Goal: Information Seeking & Learning: Learn about a topic

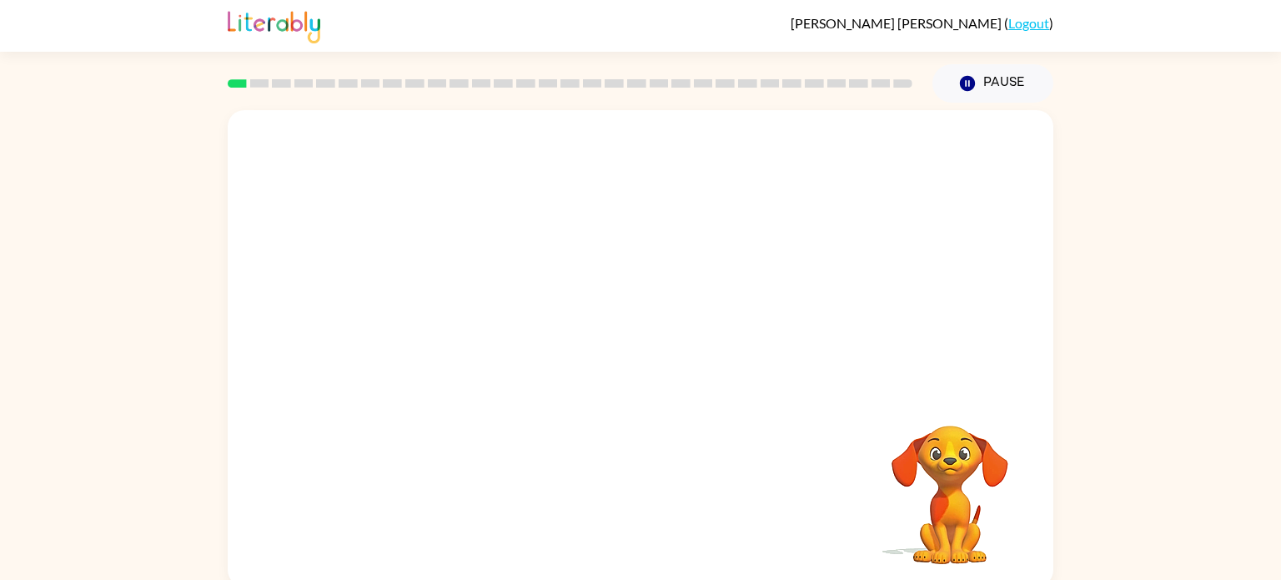
click at [1274, 191] on div "Your browser must support playing .mp4 files to use Literably. Please try using…" at bounding box center [640, 345] width 1281 height 484
click at [634, 354] on icon "button" at bounding box center [640, 356] width 29 height 29
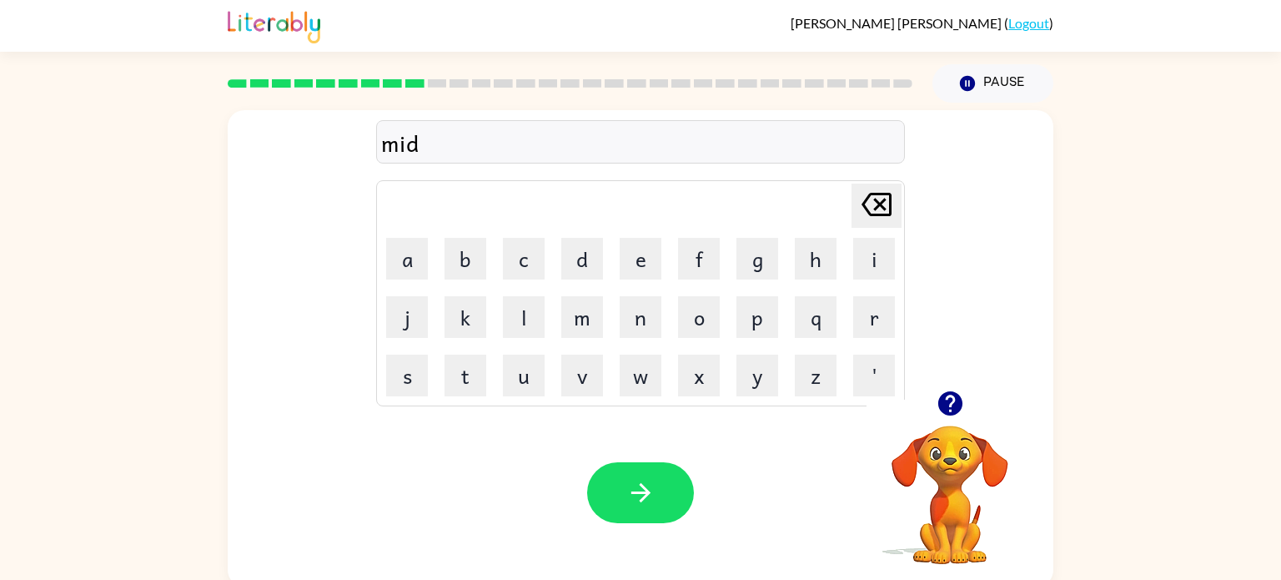
scroll to position [7, 0]
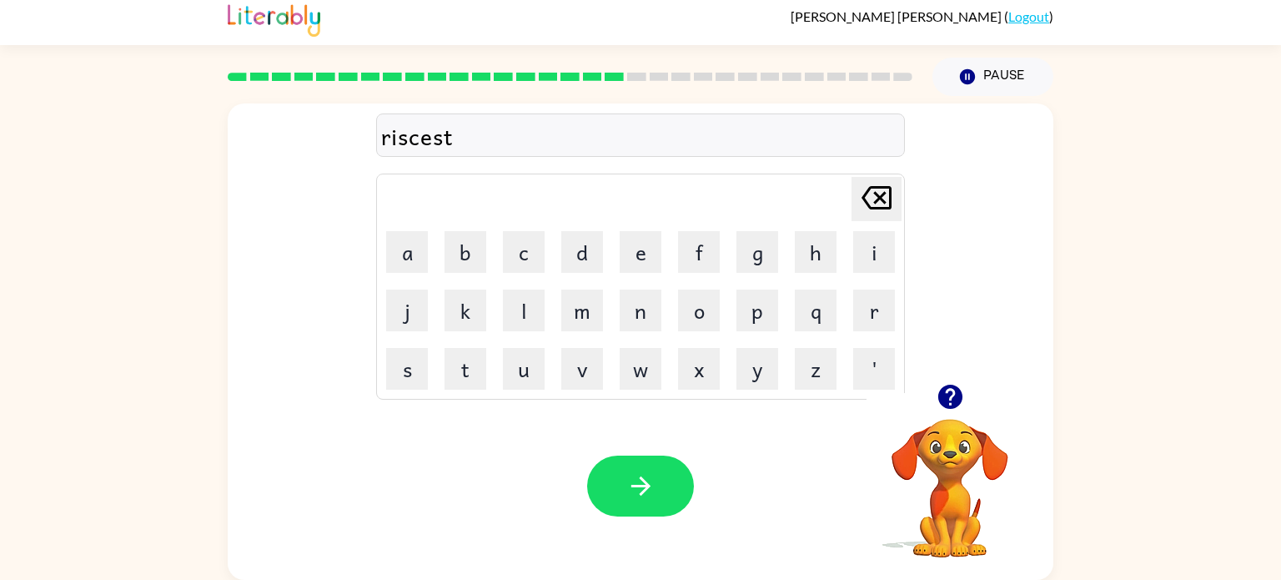
click at [410, 138] on div "riscest" at bounding box center [640, 135] width 519 height 35
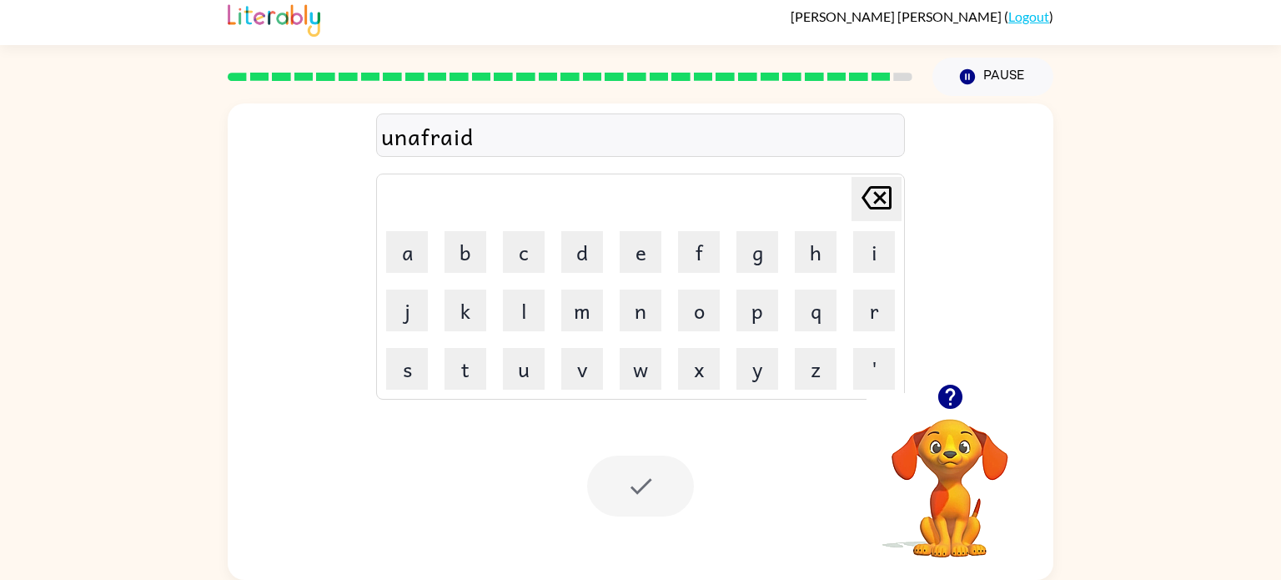
scroll to position [0, 0]
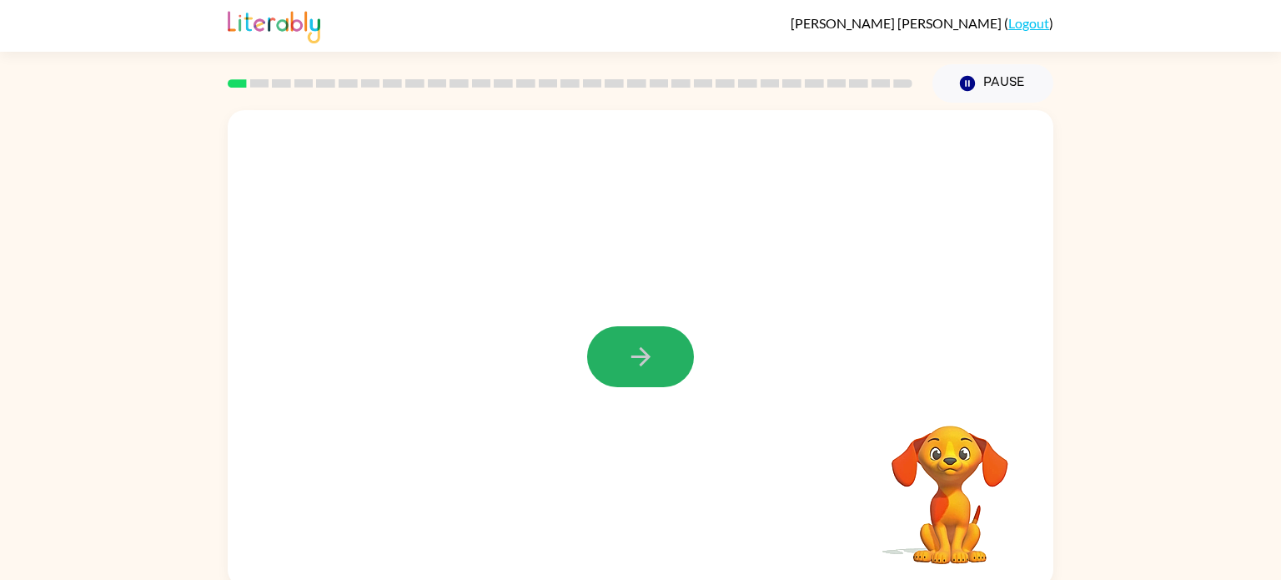
click at [635, 336] on button "button" at bounding box center [640, 356] width 107 height 61
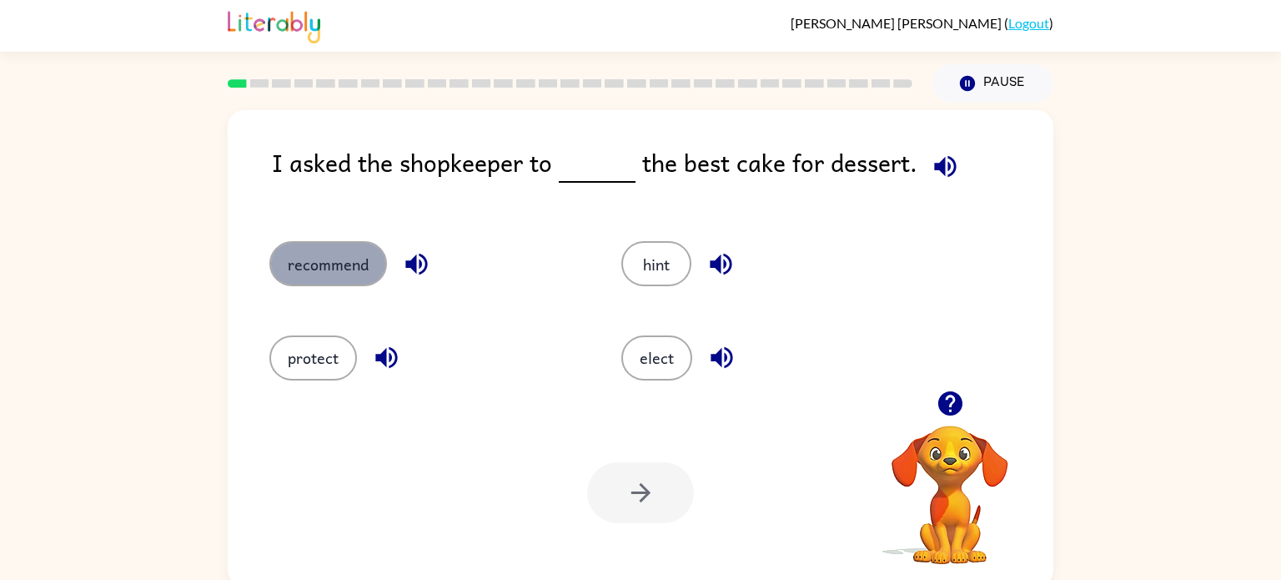
click at [357, 273] on button "recommend" at bounding box center [328, 263] width 118 height 45
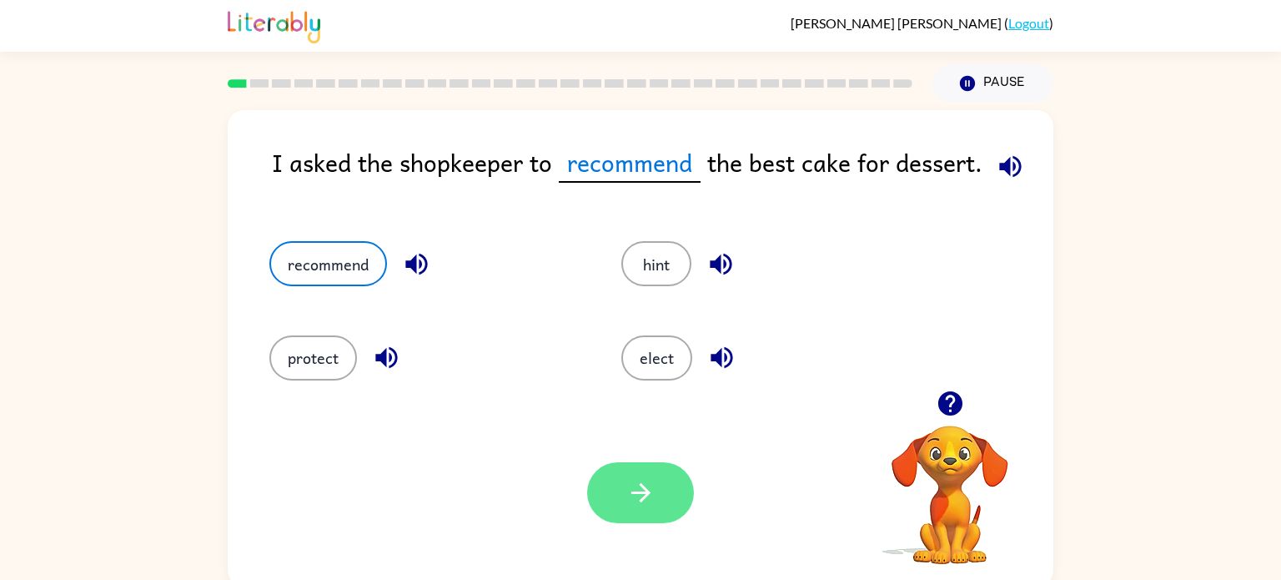
click at [616, 496] on button "button" at bounding box center [640, 492] width 107 height 61
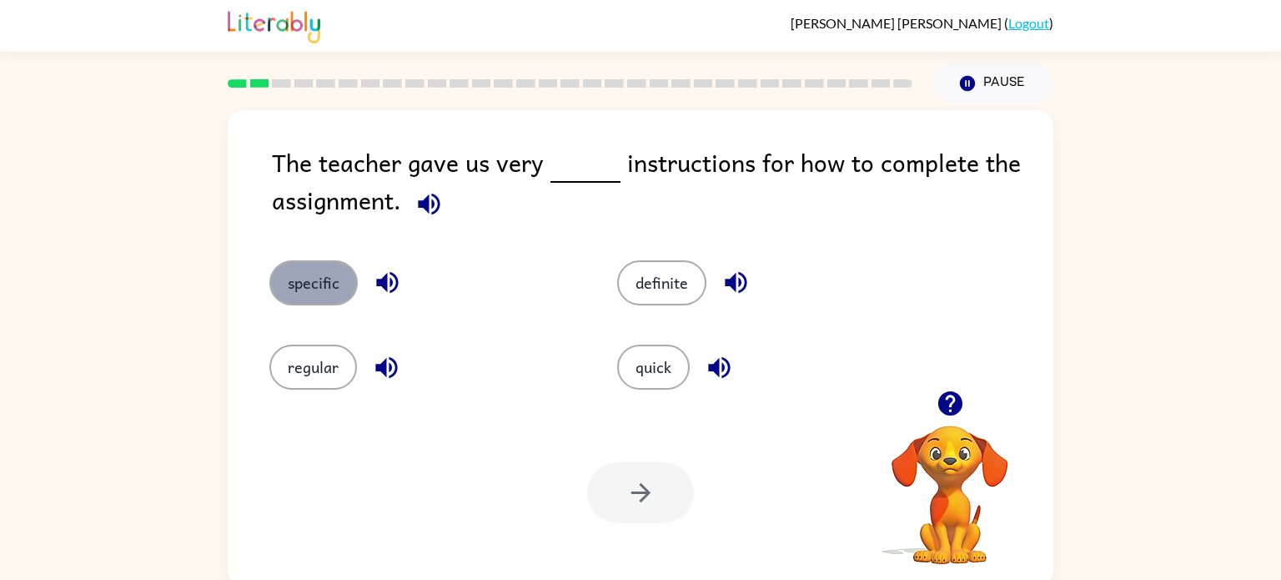
click at [300, 289] on button "specific" at bounding box center [313, 282] width 88 height 45
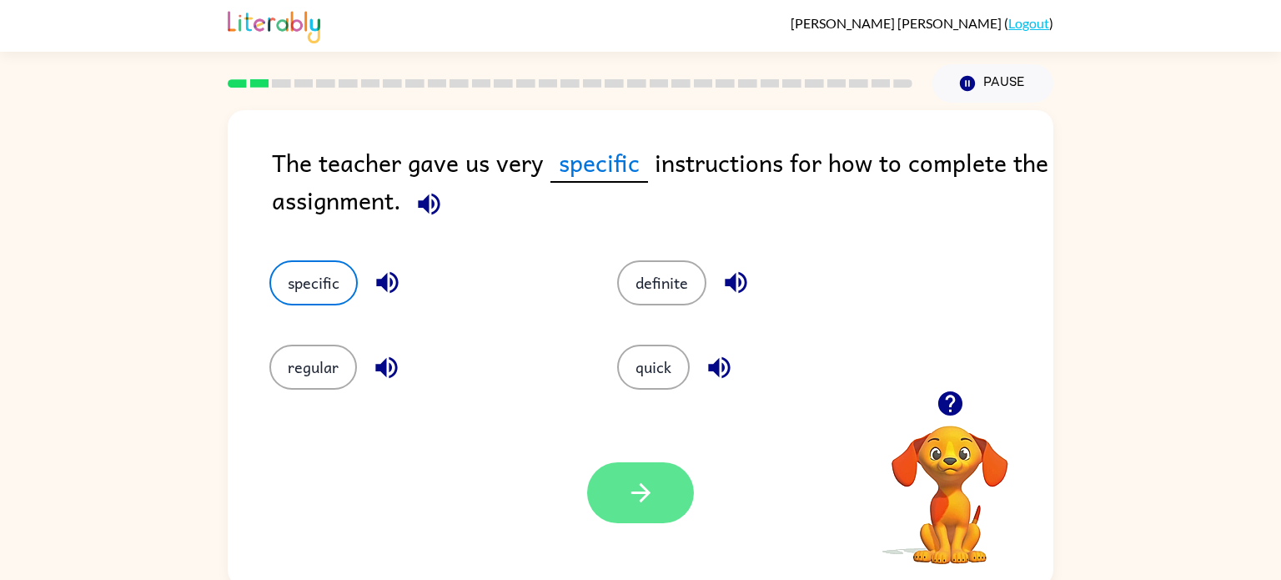
click at [656, 492] on button "button" at bounding box center [640, 492] width 107 height 61
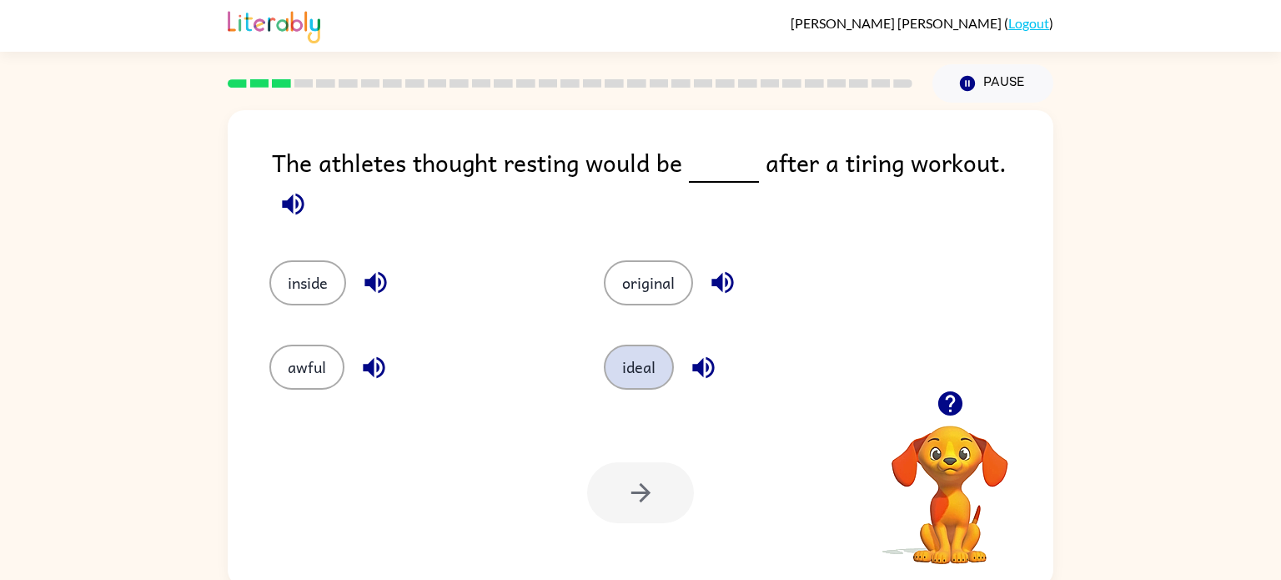
click at [616, 353] on button "ideal" at bounding box center [639, 366] width 70 height 45
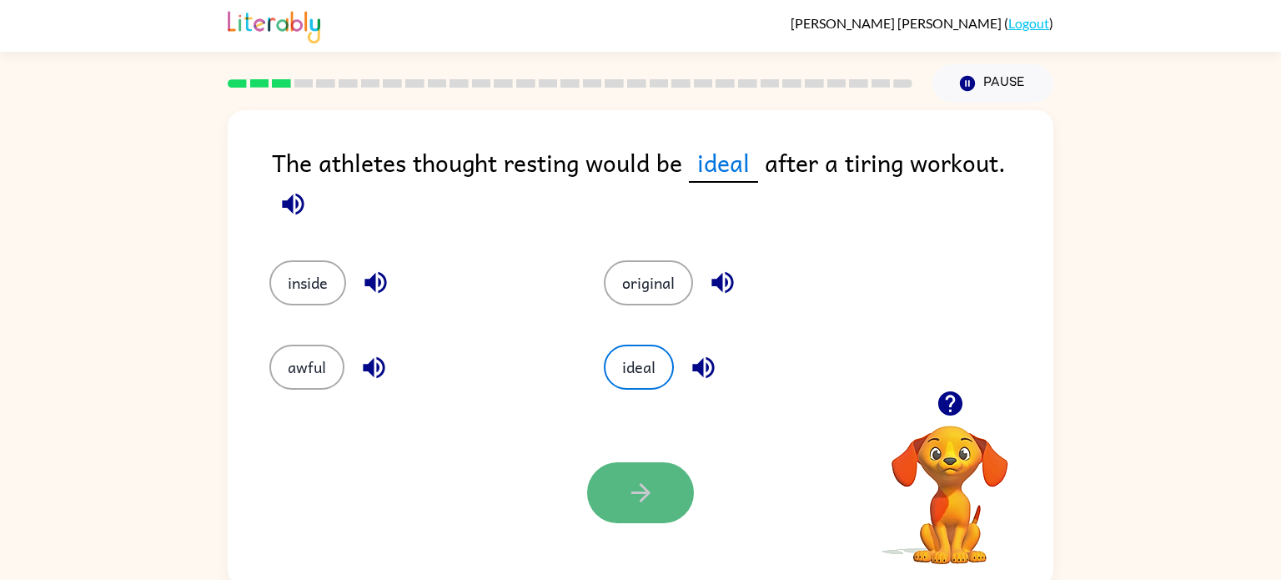
click at [624, 483] on button "button" at bounding box center [640, 492] width 107 height 61
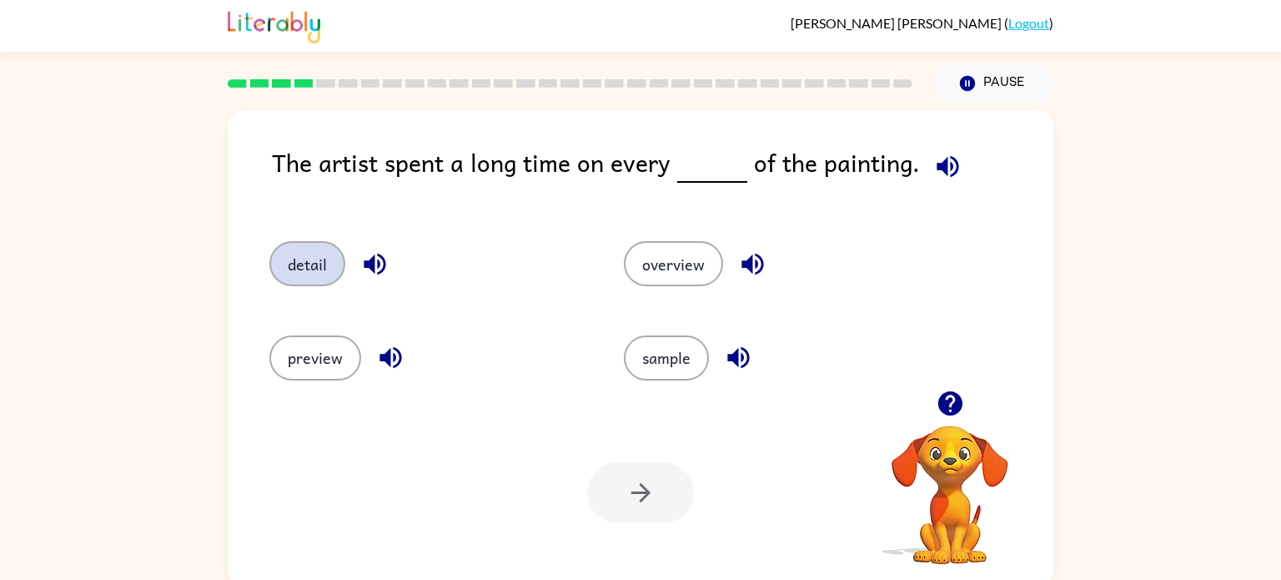
click at [334, 261] on button "detail" at bounding box center [307, 263] width 76 height 45
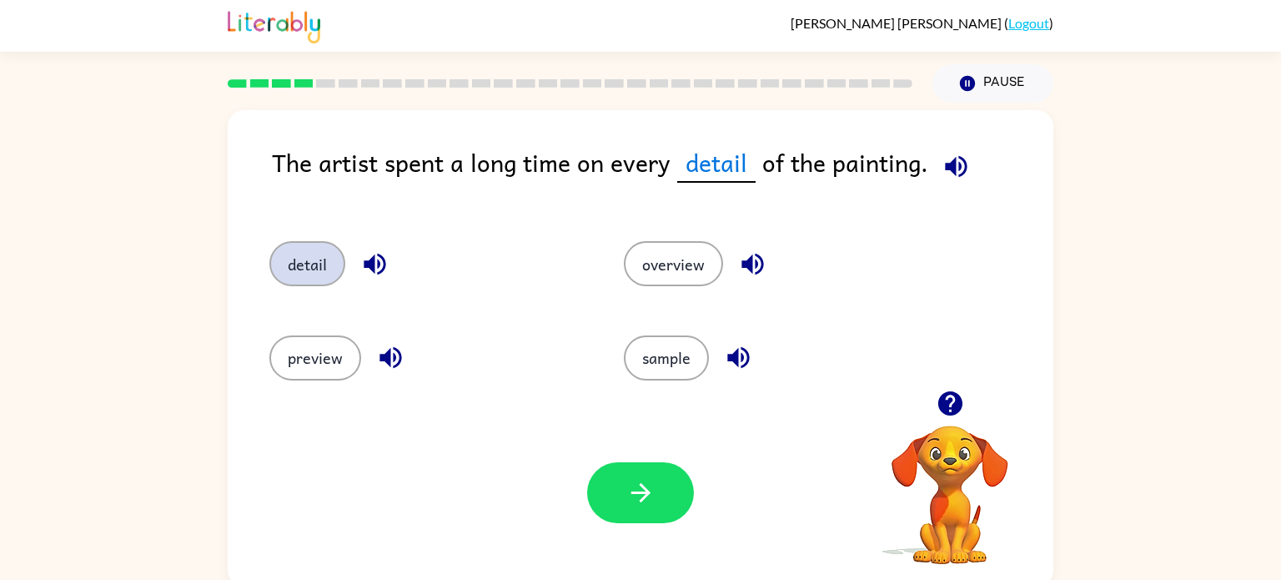
click at [269, 241] on button "detail" at bounding box center [307, 263] width 76 height 45
click at [681, 480] on button "button" at bounding box center [640, 492] width 107 height 61
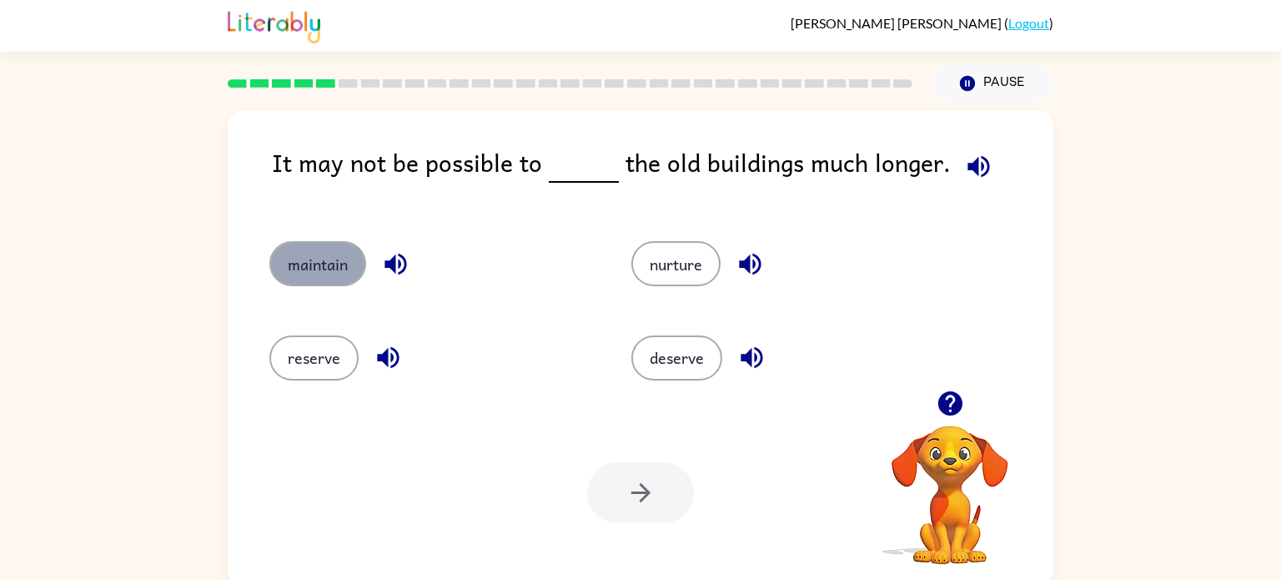
click at [346, 264] on button "maintain" at bounding box center [317, 263] width 97 height 45
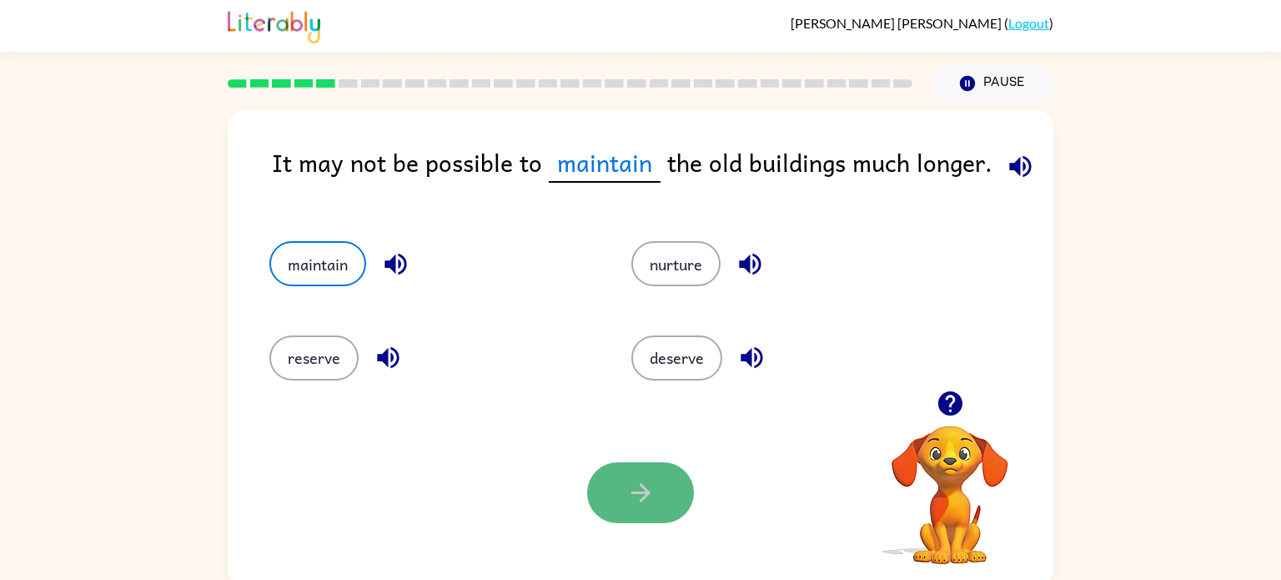
click at [676, 489] on button "button" at bounding box center [640, 492] width 107 height 61
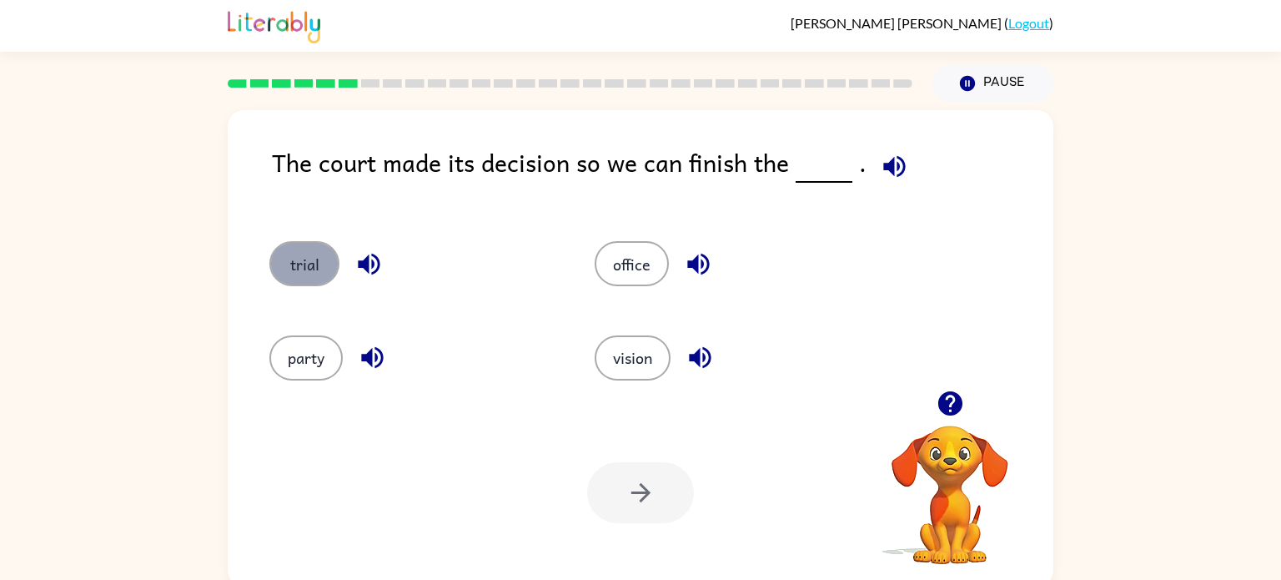
click at [307, 249] on button "trial" at bounding box center [304, 263] width 70 height 45
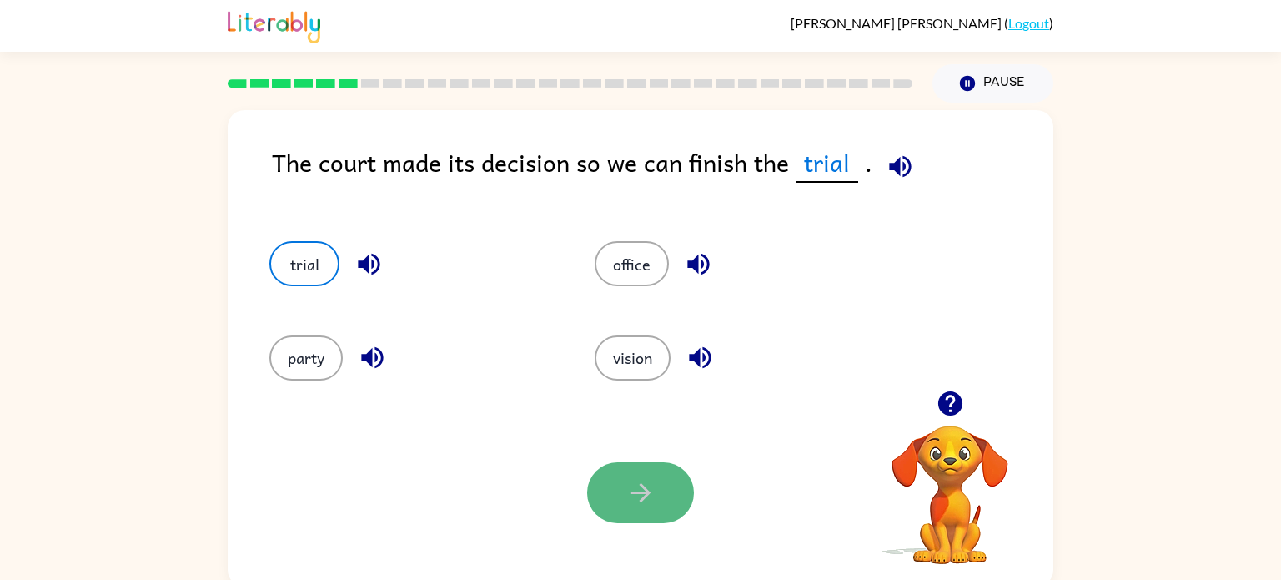
click at [657, 500] on button "button" at bounding box center [640, 492] width 107 height 61
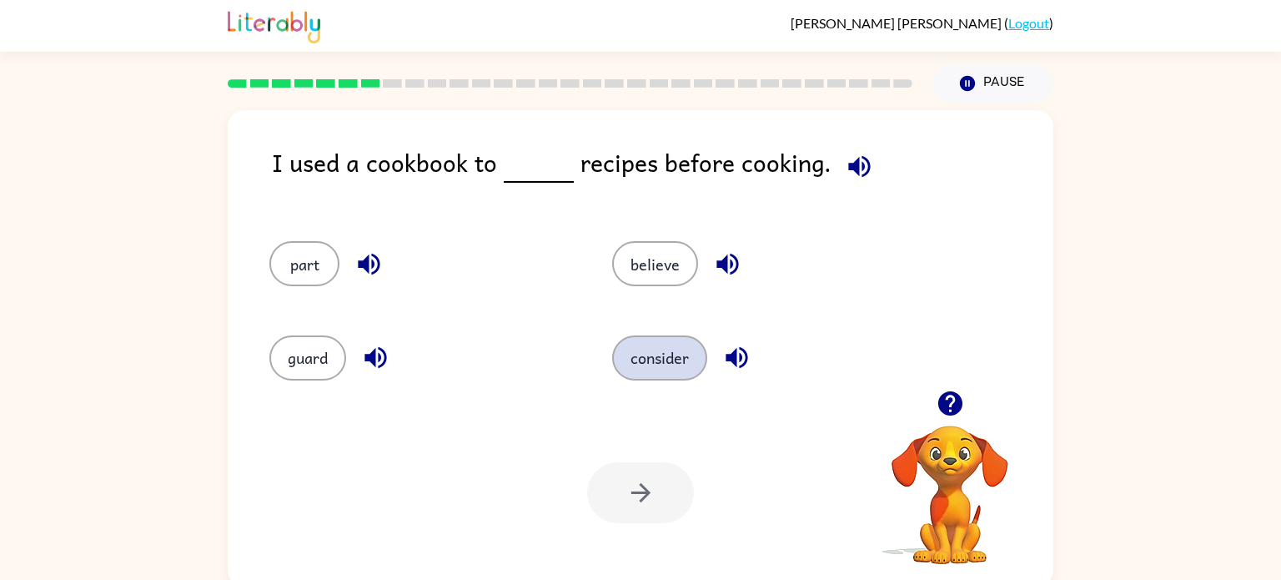
click at [641, 354] on button "consider" at bounding box center [659, 357] width 95 height 45
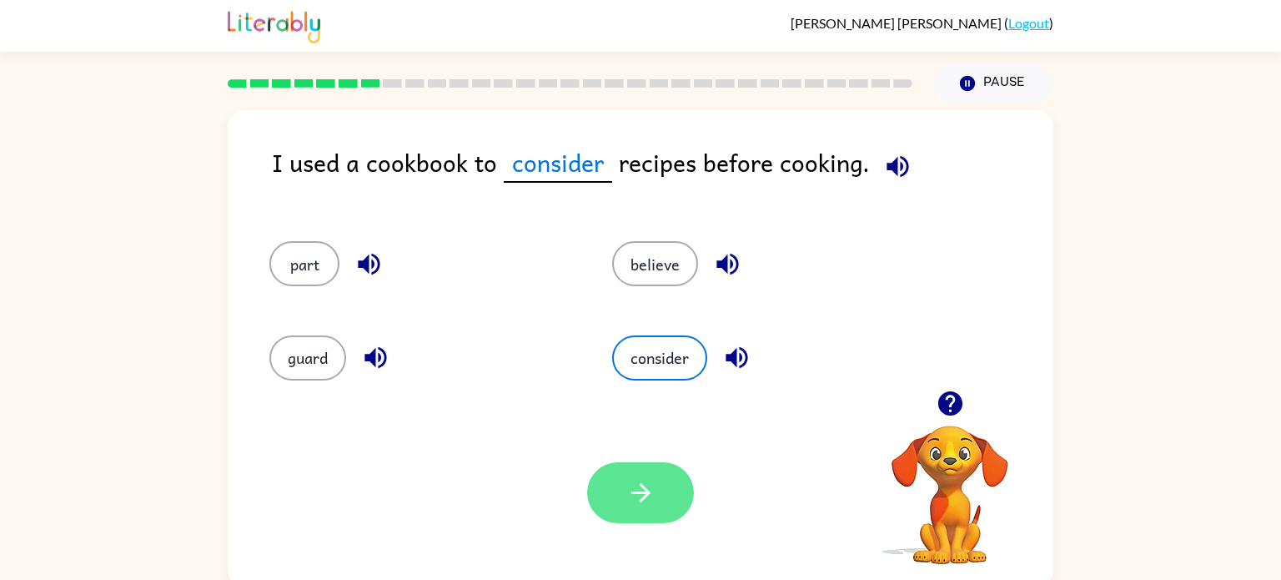
click at [643, 473] on button "button" at bounding box center [640, 492] width 107 height 61
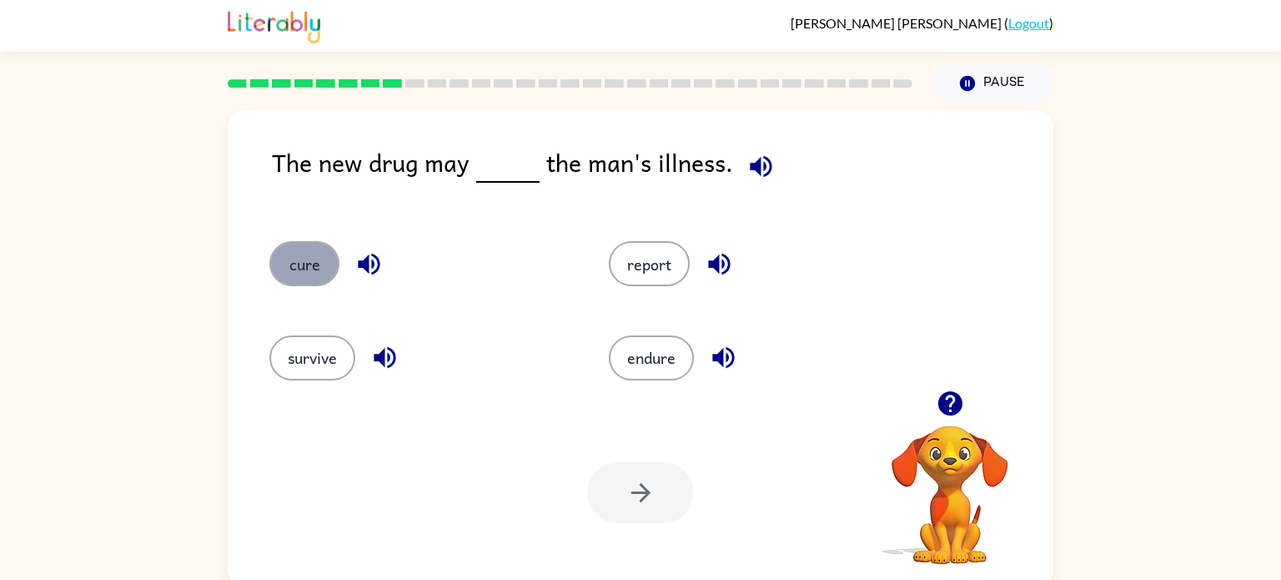
click at [301, 269] on button "cure" at bounding box center [304, 263] width 70 height 45
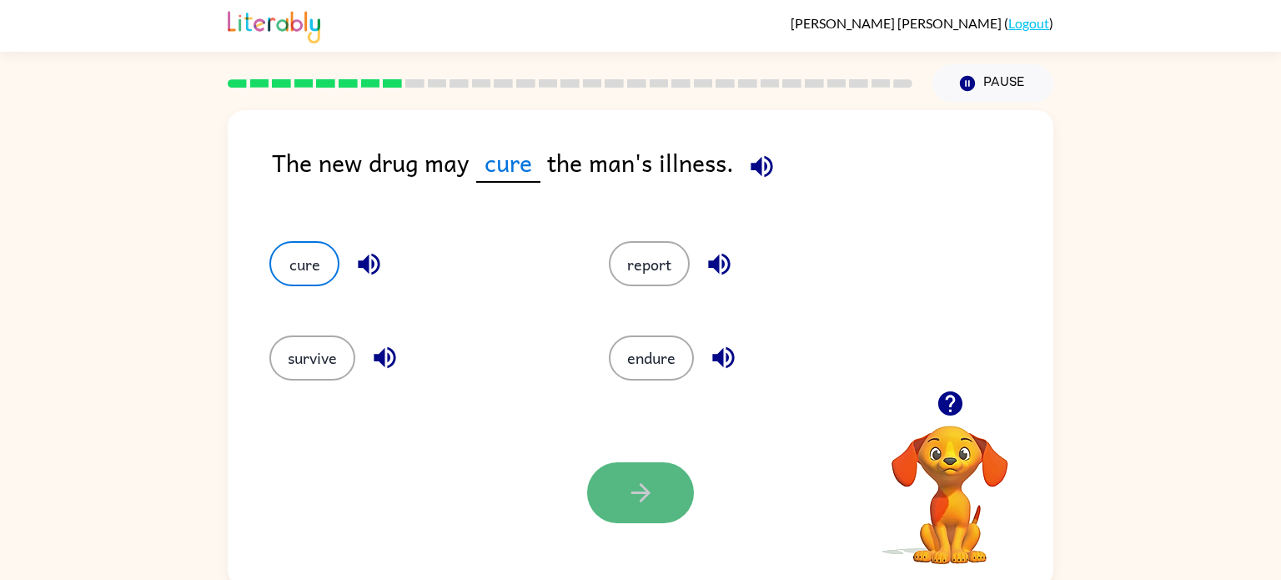
click at [669, 495] on button "button" at bounding box center [640, 492] width 107 height 61
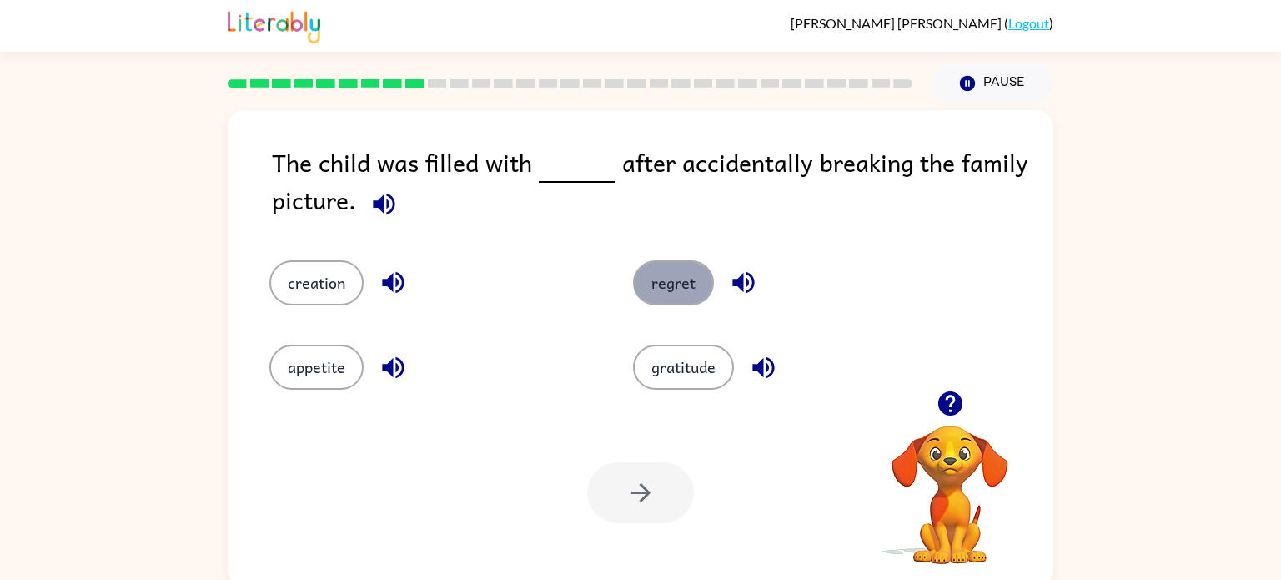
click at [638, 283] on button "regret" at bounding box center [673, 282] width 81 height 45
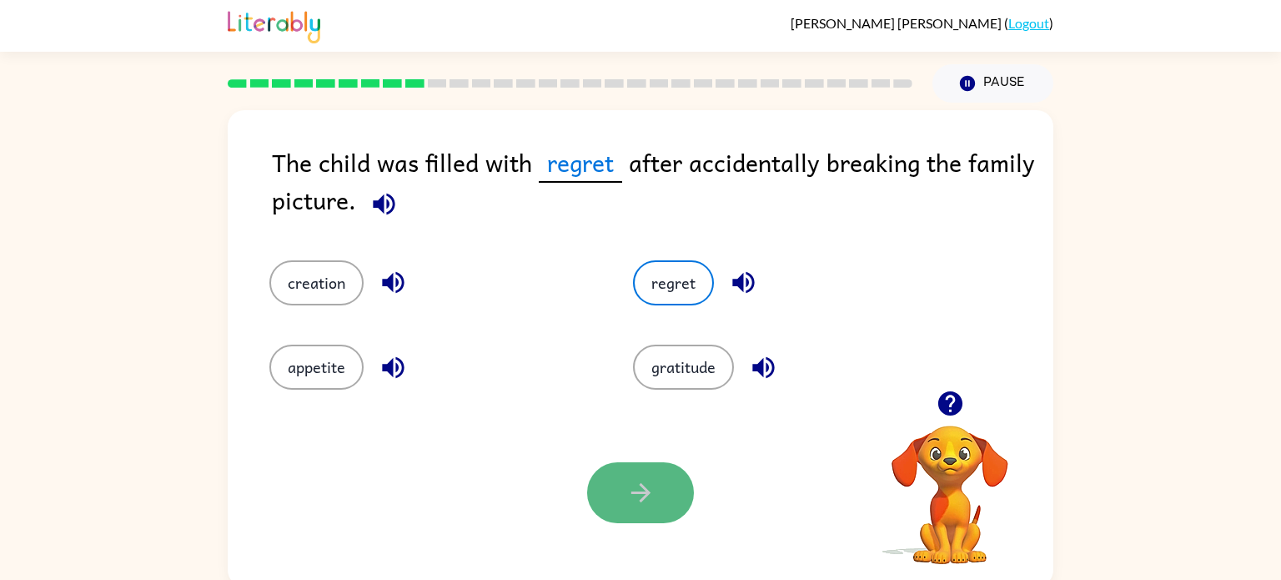
click at [621, 489] on button "button" at bounding box center [640, 492] width 107 height 61
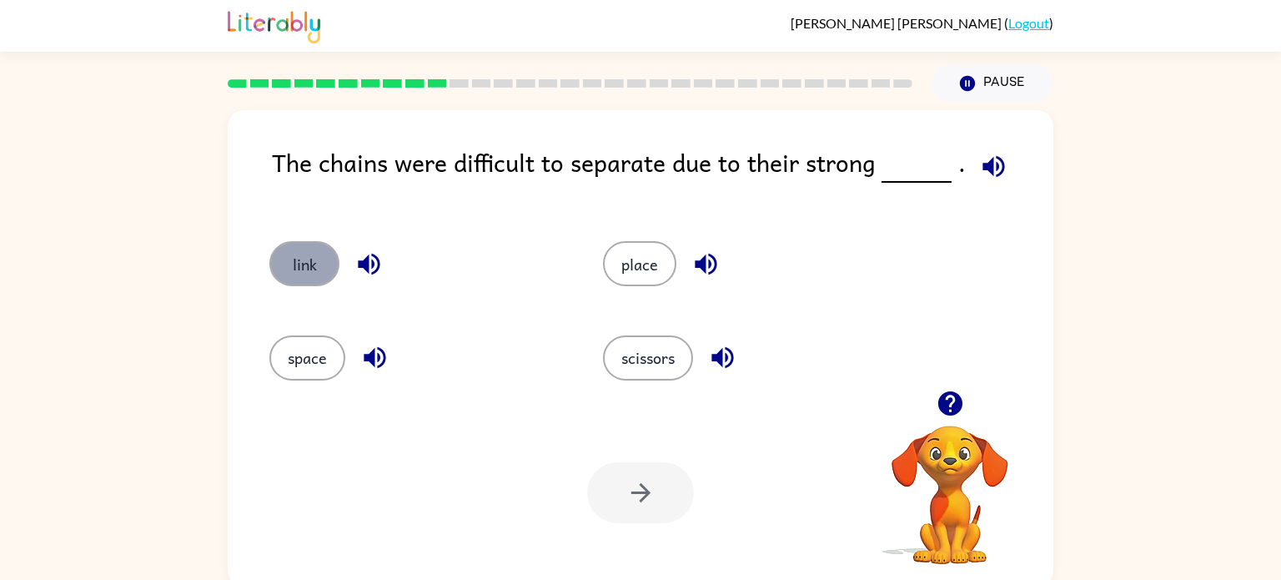
click at [322, 263] on button "link" at bounding box center [304, 263] width 70 height 45
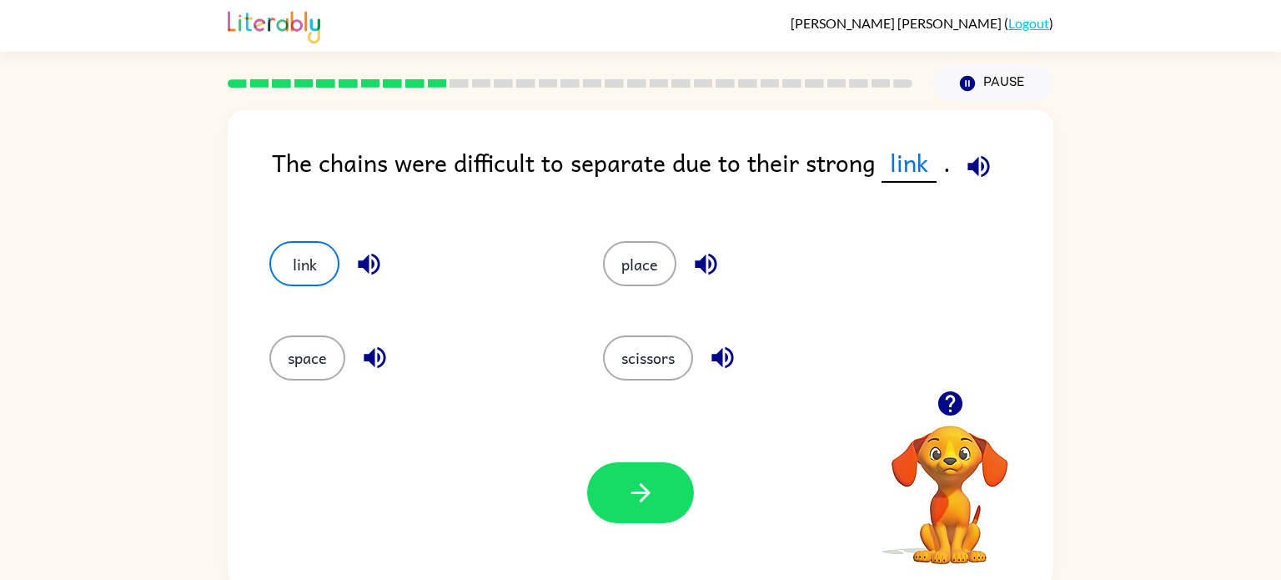
click at [349, 262] on button "button" at bounding box center [369, 264] width 43 height 43
click at [610, 503] on button "button" at bounding box center [640, 492] width 107 height 61
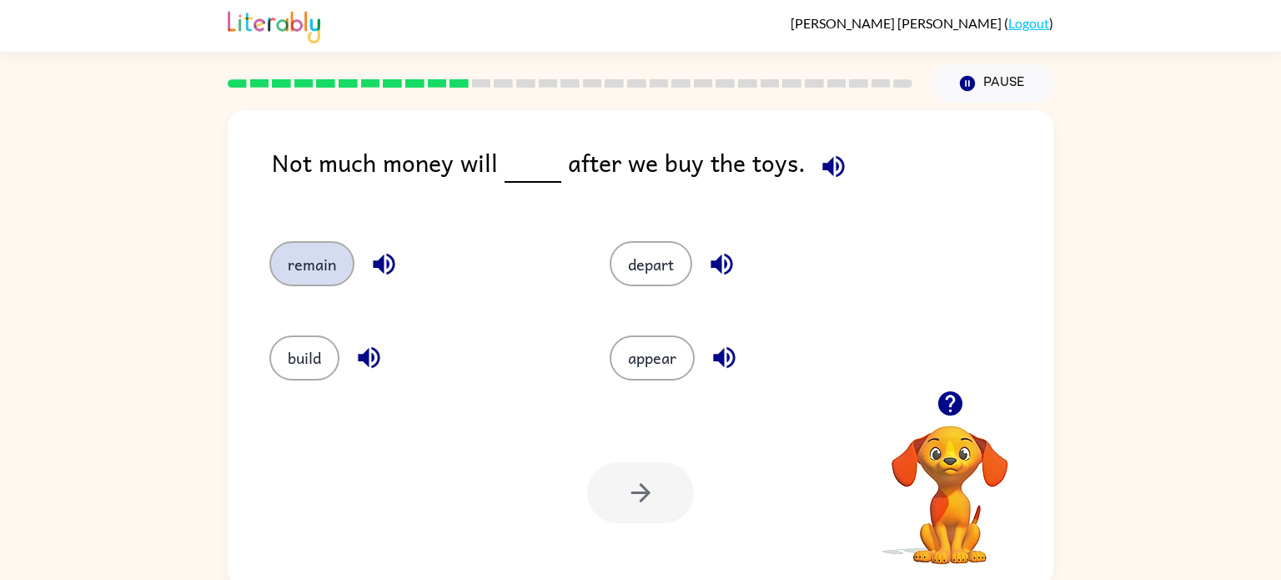
click at [316, 266] on button "remain" at bounding box center [311, 263] width 85 height 45
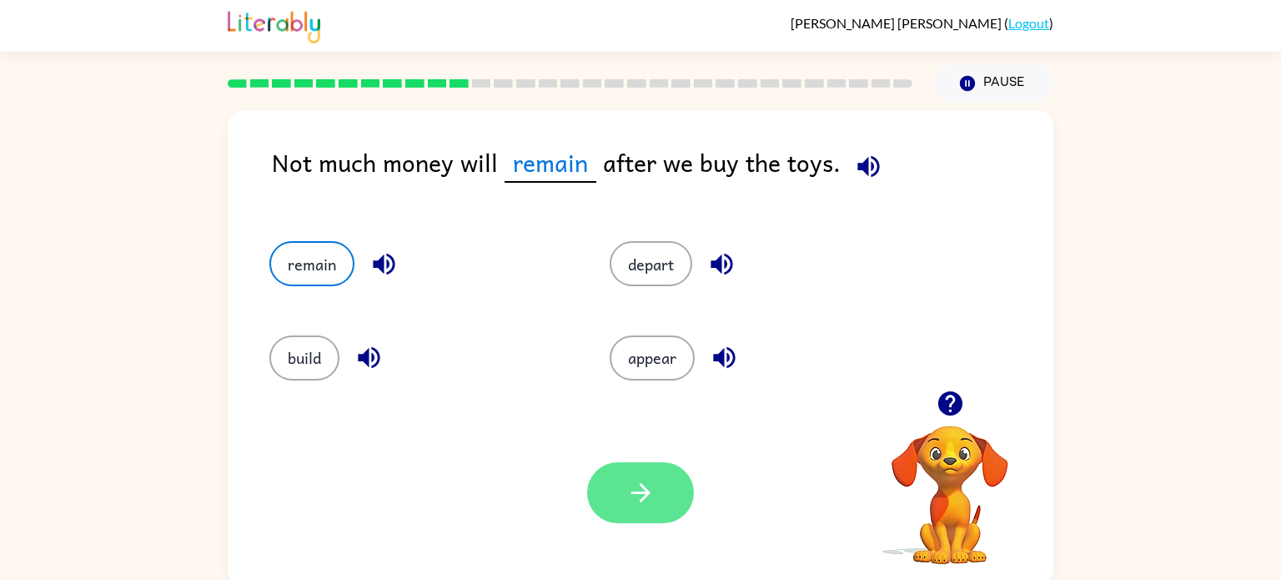
click at [633, 475] on button "button" at bounding box center [640, 492] width 107 height 61
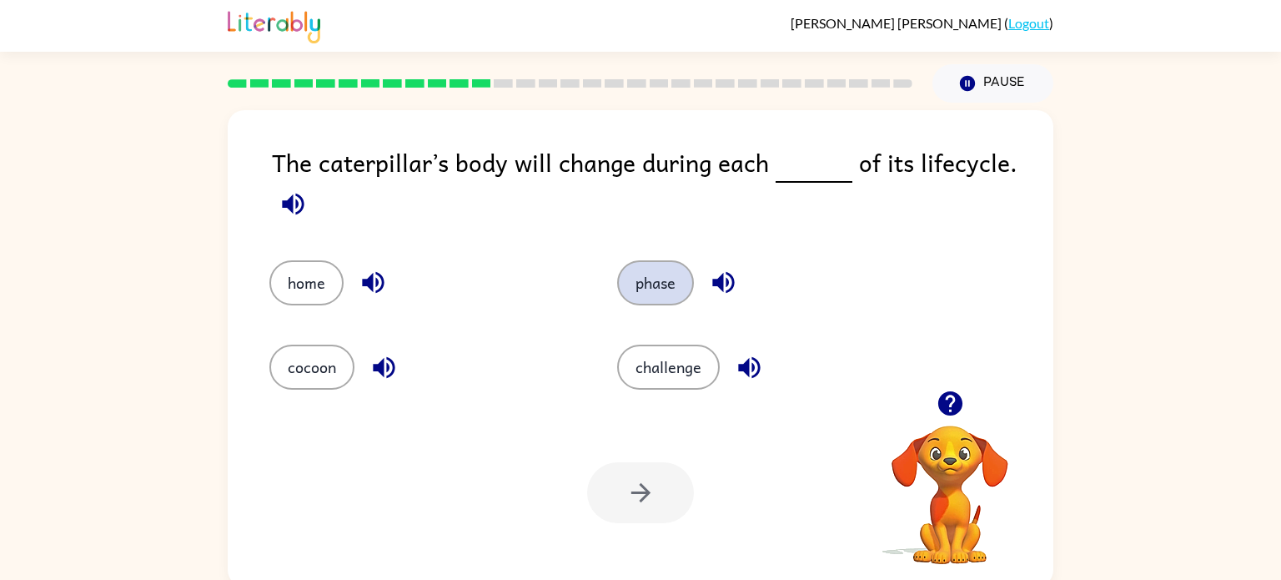
click at [640, 279] on button "phase" at bounding box center [655, 282] width 77 height 45
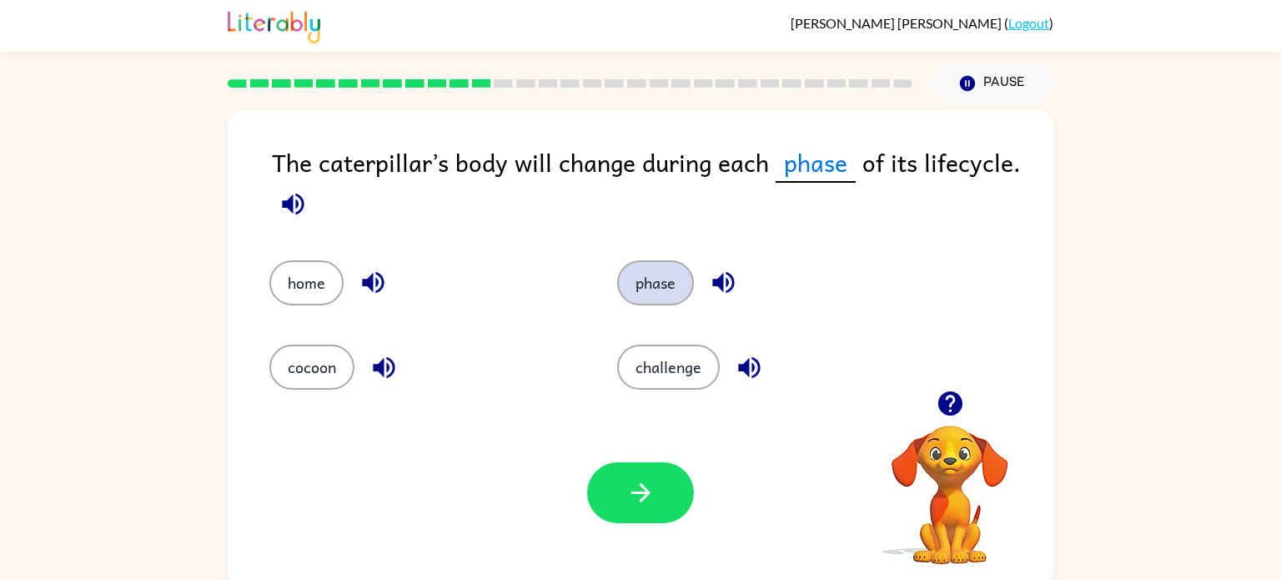
click at [640, 279] on button "phase" at bounding box center [655, 282] width 77 height 45
click at [674, 475] on button "button" at bounding box center [640, 492] width 107 height 61
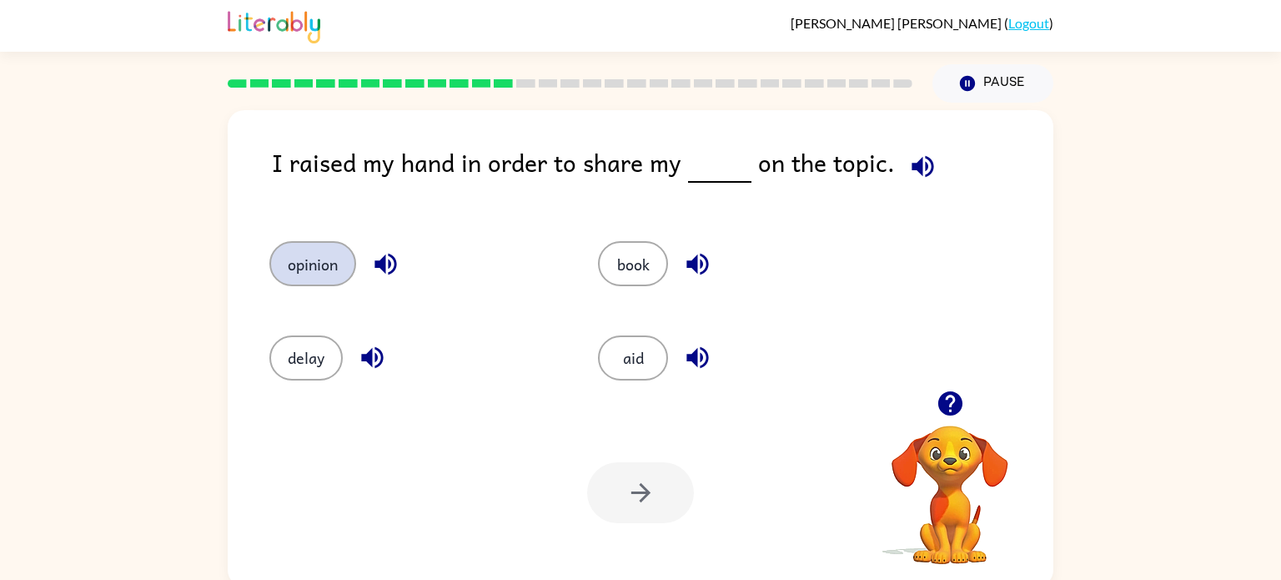
click at [320, 254] on button "opinion" at bounding box center [312, 263] width 87 height 45
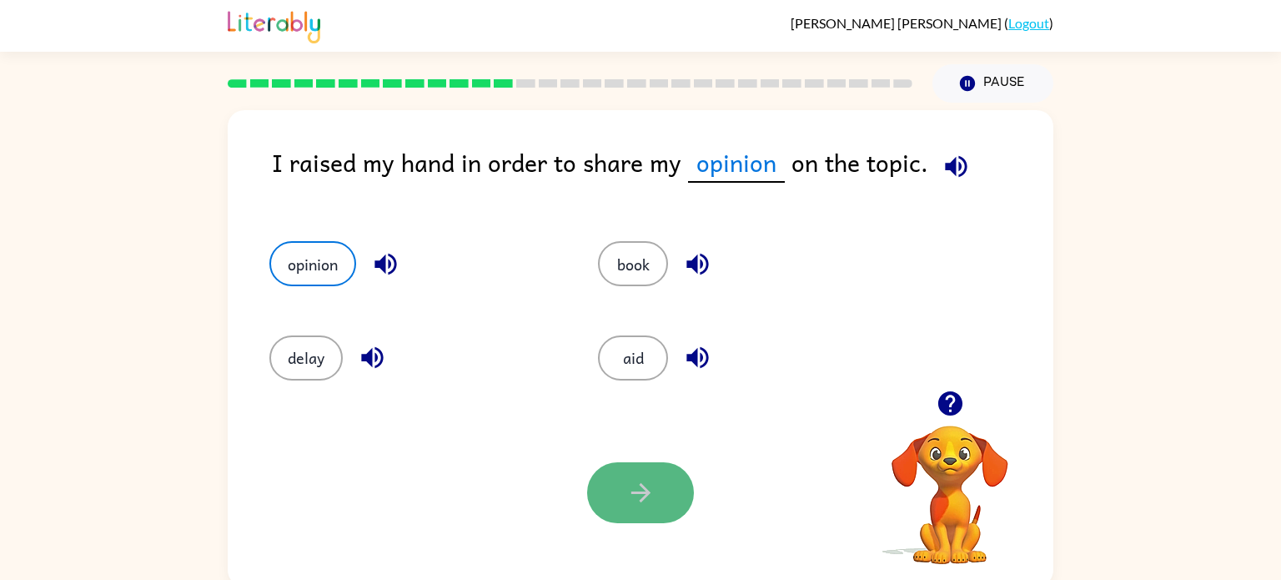
click at [588, 501] on button "button" at bounding box center [640, 492] width 107 height 61
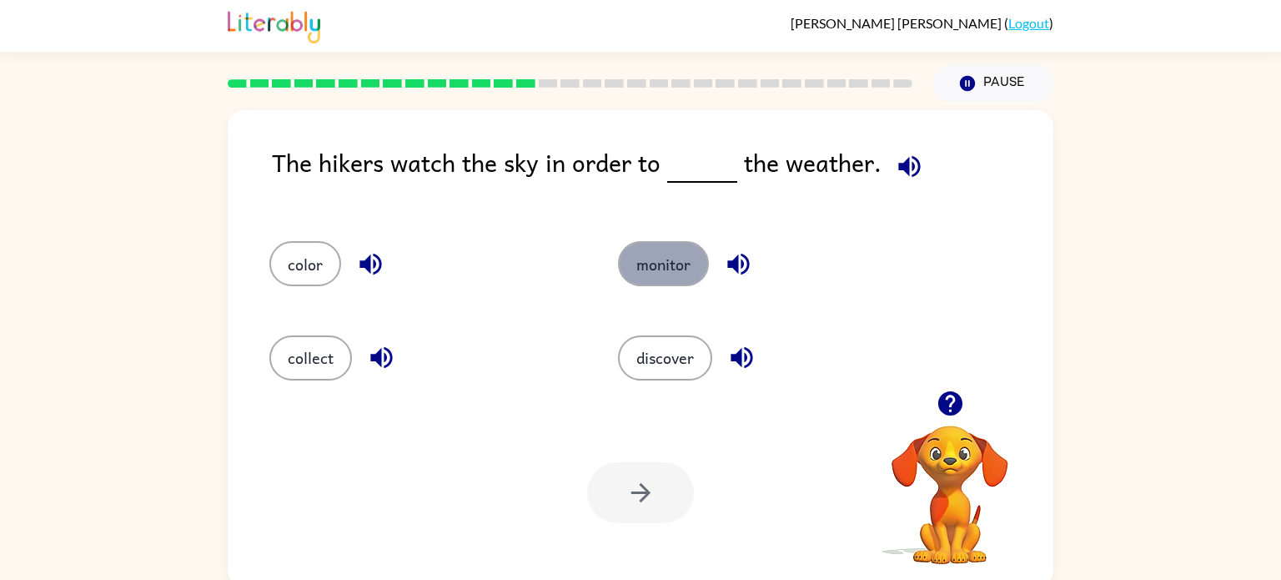
click at [658, 244] on button "monitor" at bounding box center [663, 263] width 91 height 45
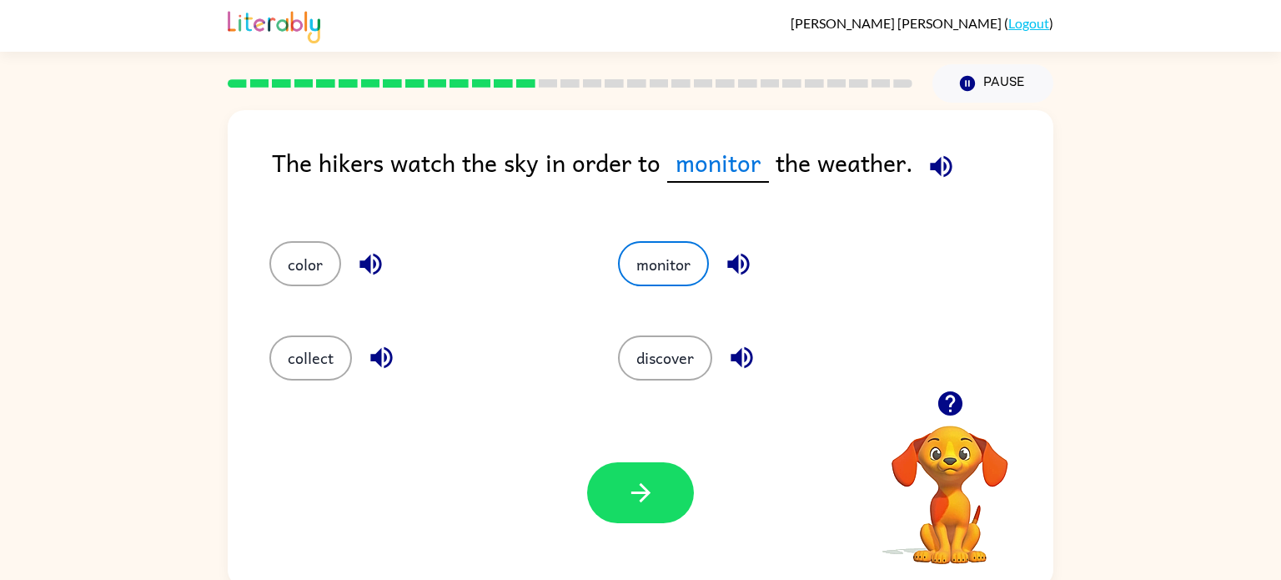
click at [611, 410] on div "Your browser must support playing .mp4 files to use Literably. Please try using…" at bounding box center [641, 493] width 826 height 188
click at [640, 484] on icon "button" at bounding box center [640, 492] width 19 height 19
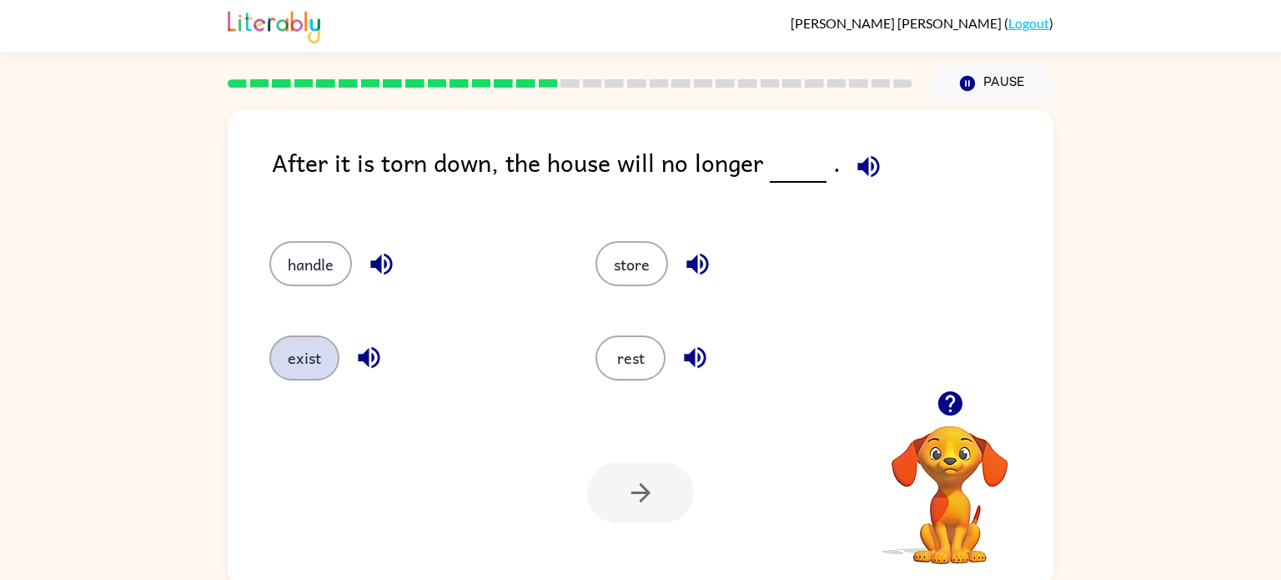
click at [296, 376] on button "exist" at bounding box center [304, 357] width 70 height 45
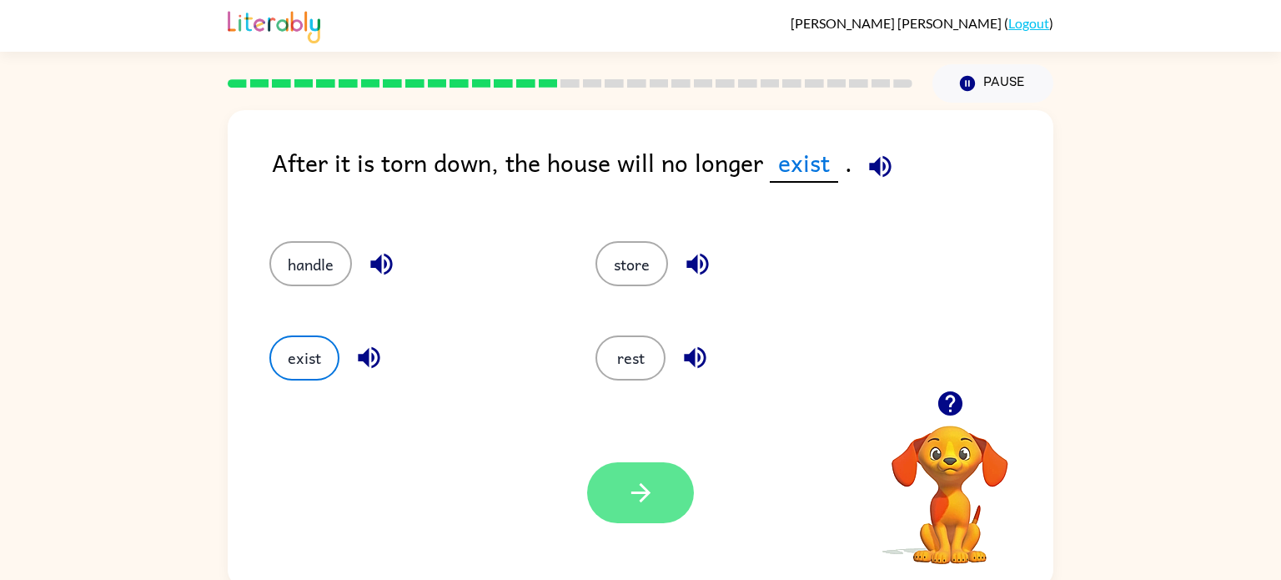
click at [597, 477] on button "button" at bounding box center [640, 492] width 107 height 61
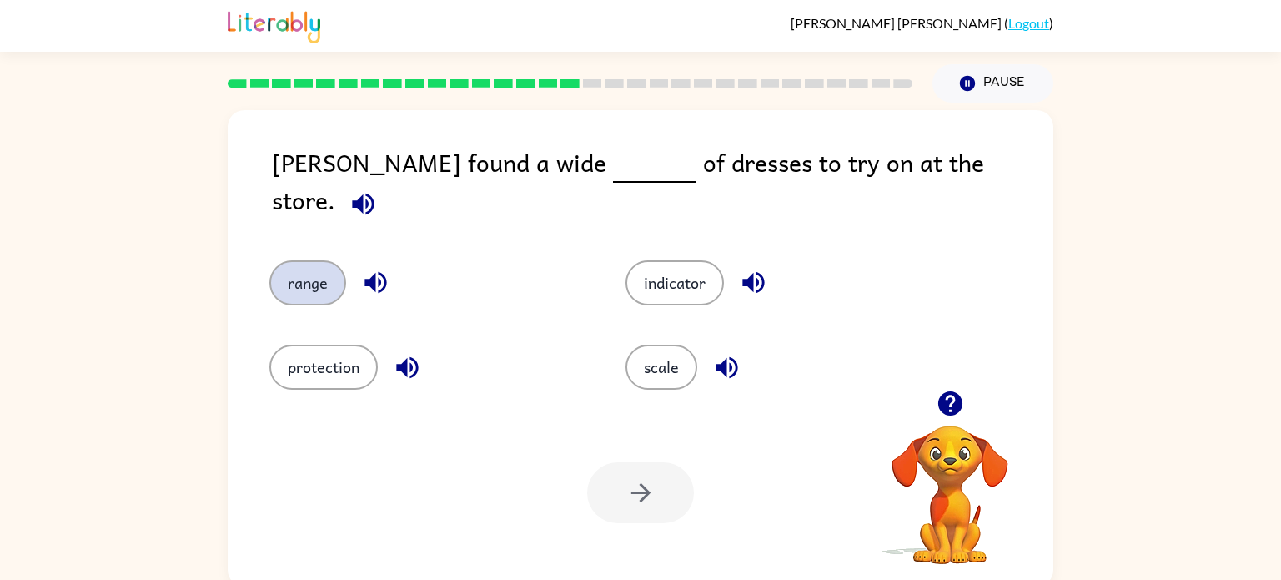
click at [296, 264] on button "range" at bounding box center [307, 282] width 77 height 45
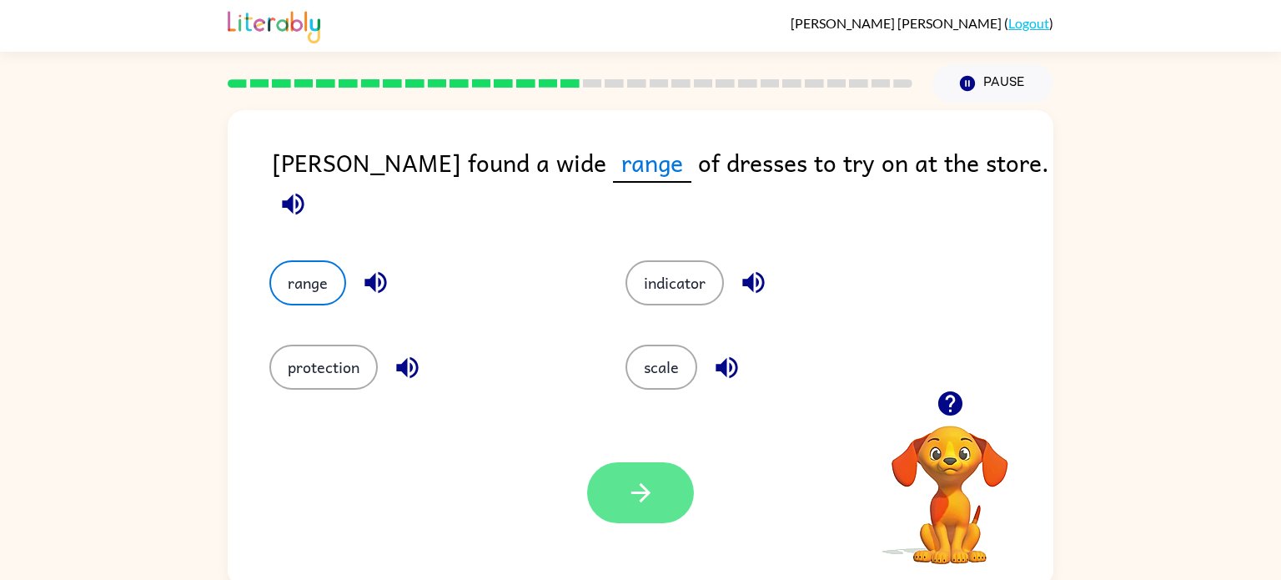
click at [655, 468] on button "button" at bounding box center [640, 492] width 107 height 61
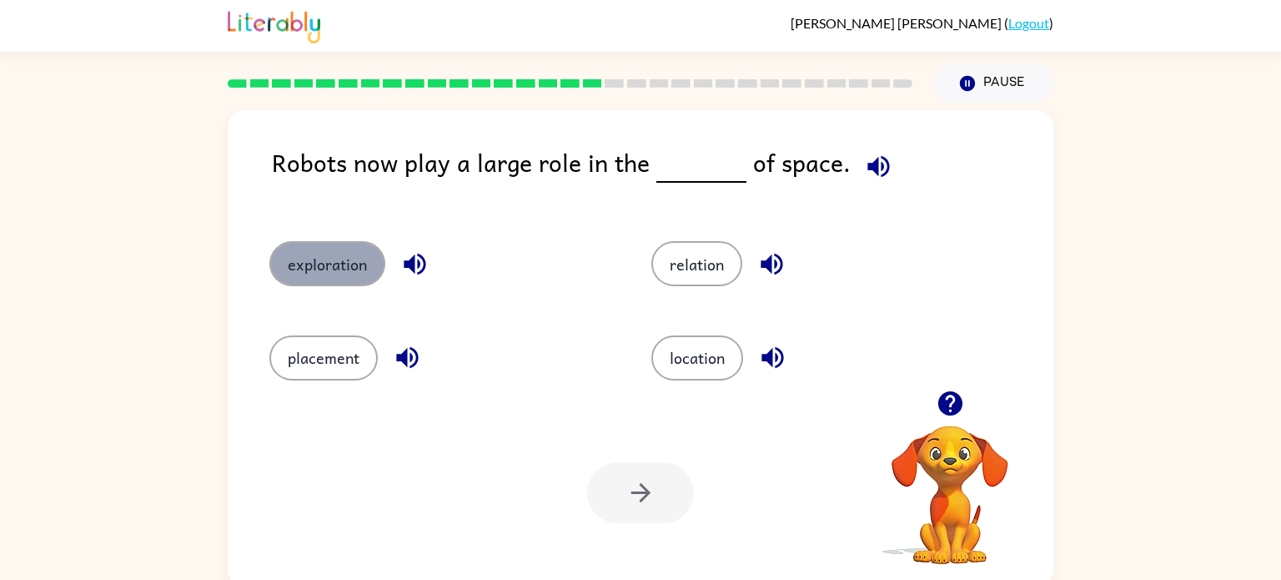
click at [299, 267] on button "exploration" at bounding box center [327, 263] width 116 height 45
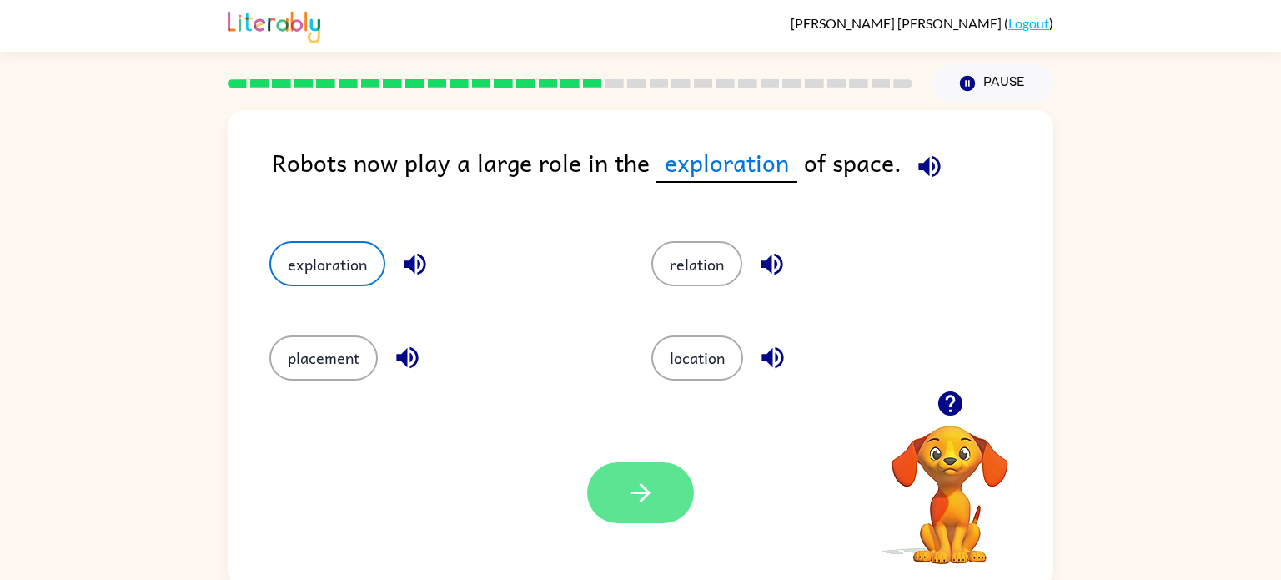
click at [664, 490] on button "button" at bounding box center [640, 492] width 107 height 61
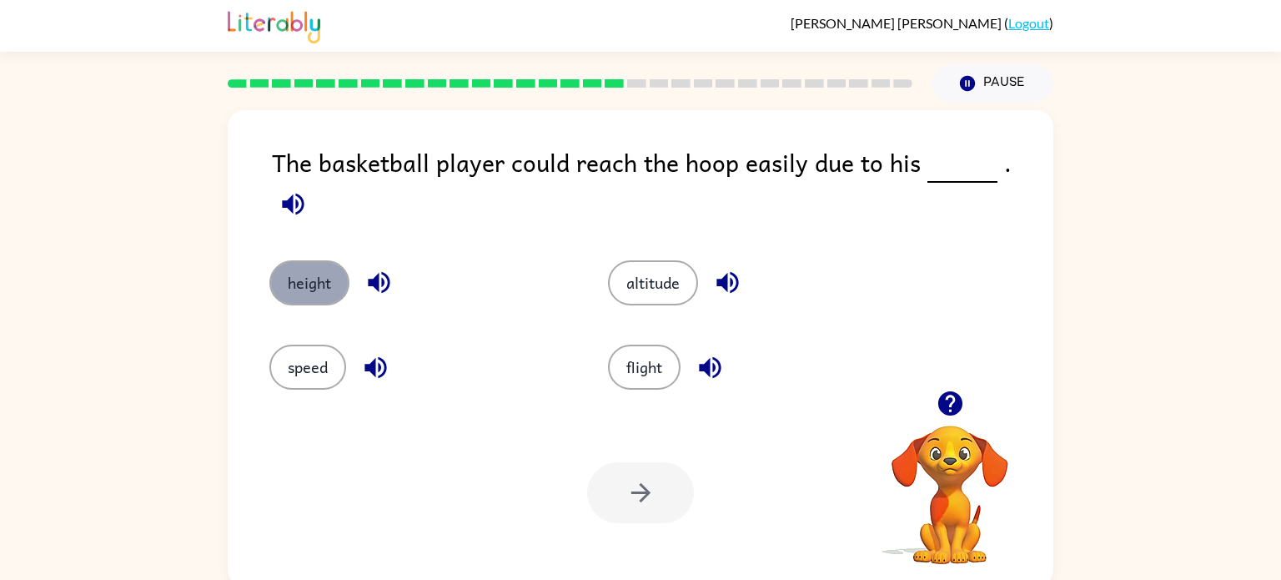
click at [310, 276] on button "height" at bounding box center [309, 282] width 80 height 45
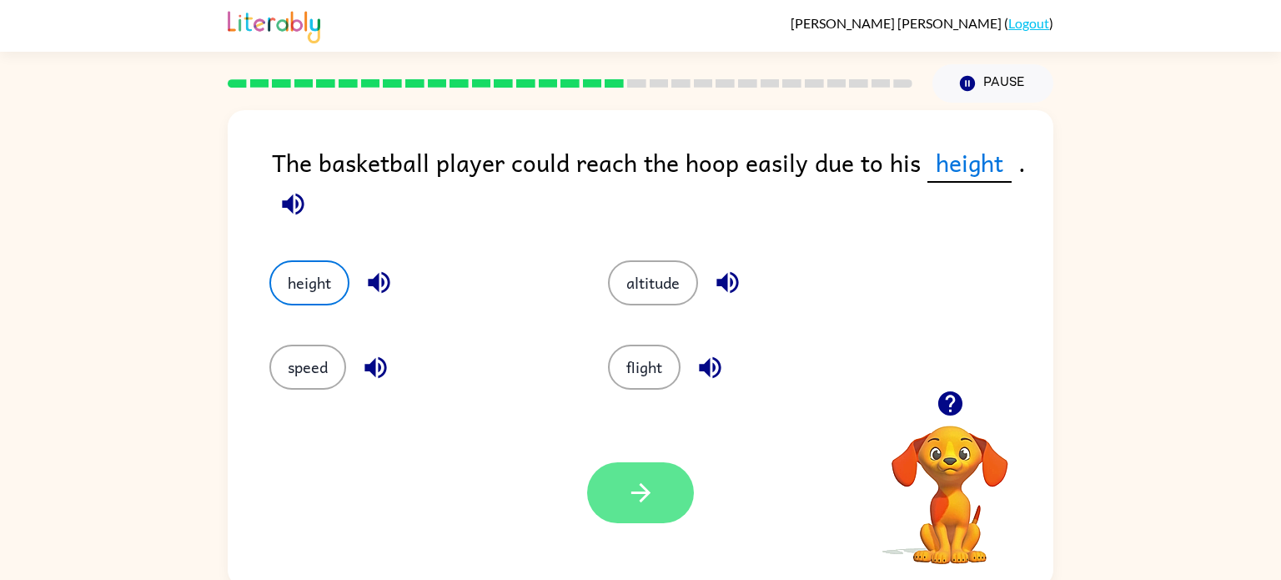
click at [637, 475] on button "button" at bounding box center [640, 492] width 107 height 61
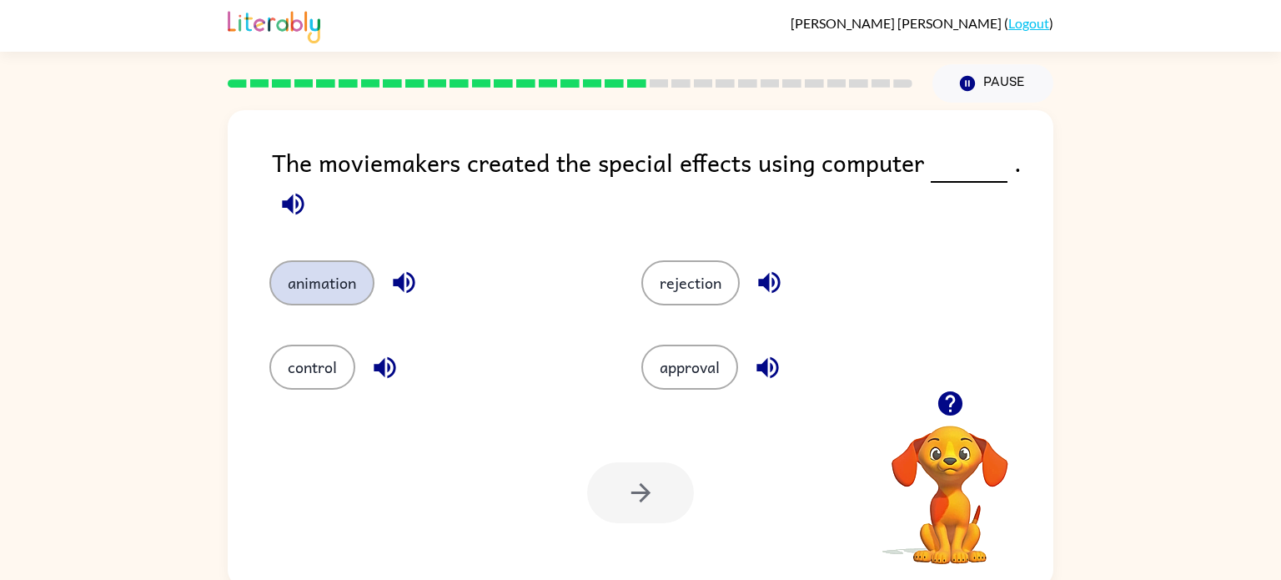
click at [346, 289] on button "animation" at bounding box center [321, 282] width 105 height 45
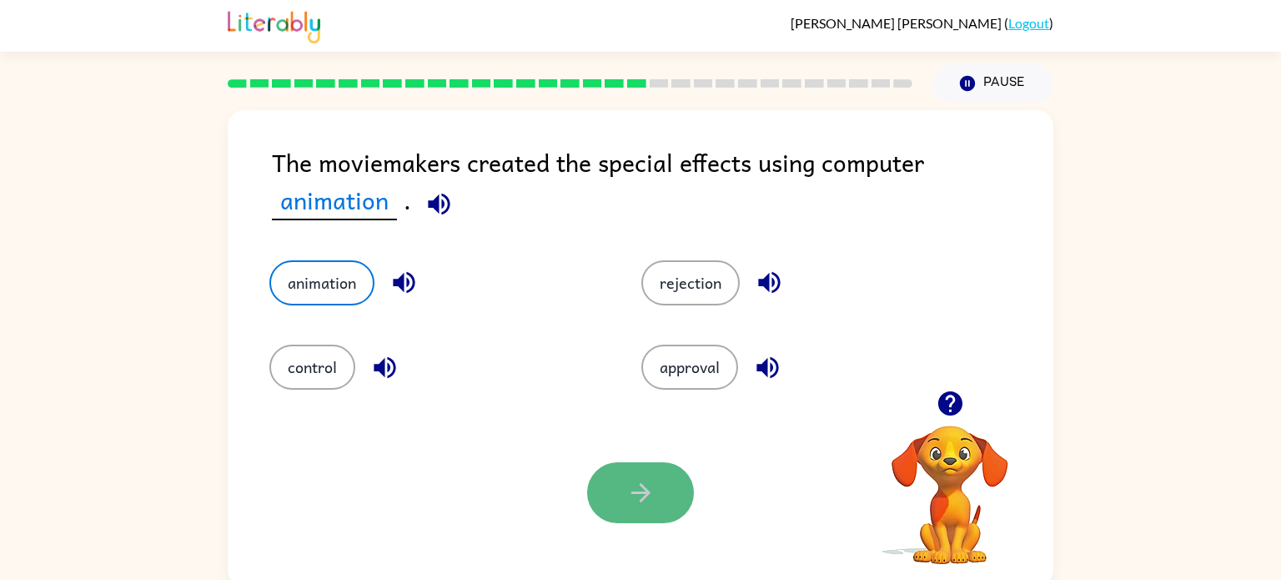
click at [643, 485] on icon "button" at bounding box center [640, 492] width 29 height 29
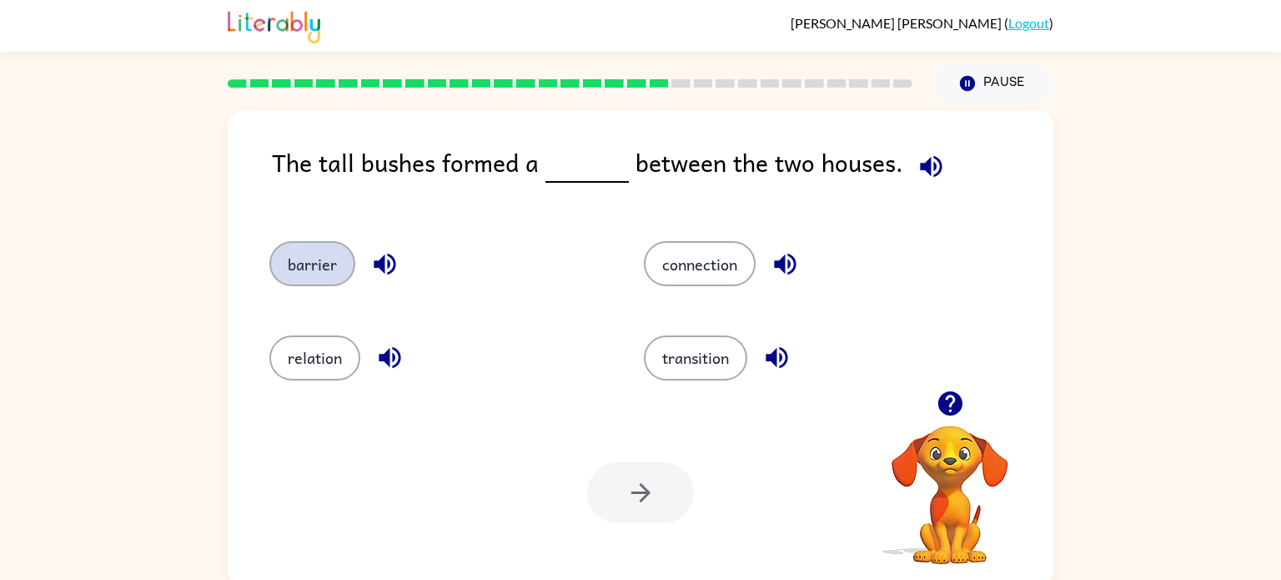
click at [315, 274] on button "barrier" at bounding box center [312, 263] width 86 height 45
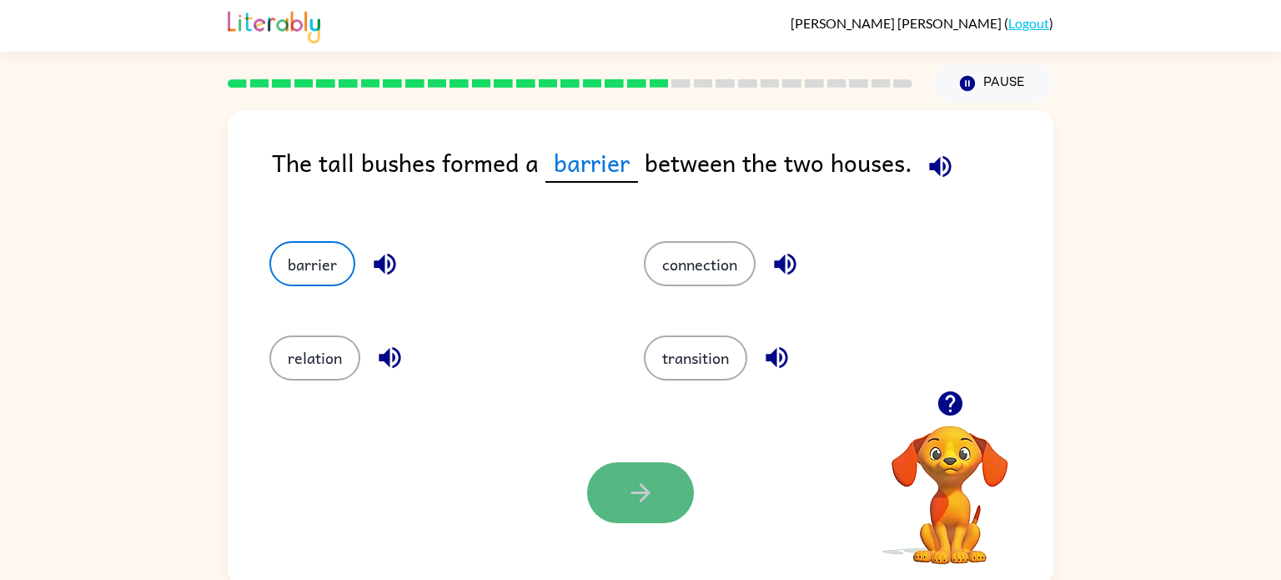
click at [631, 490] on icon "button" at bounding box center [640, 492] width 29 height 29
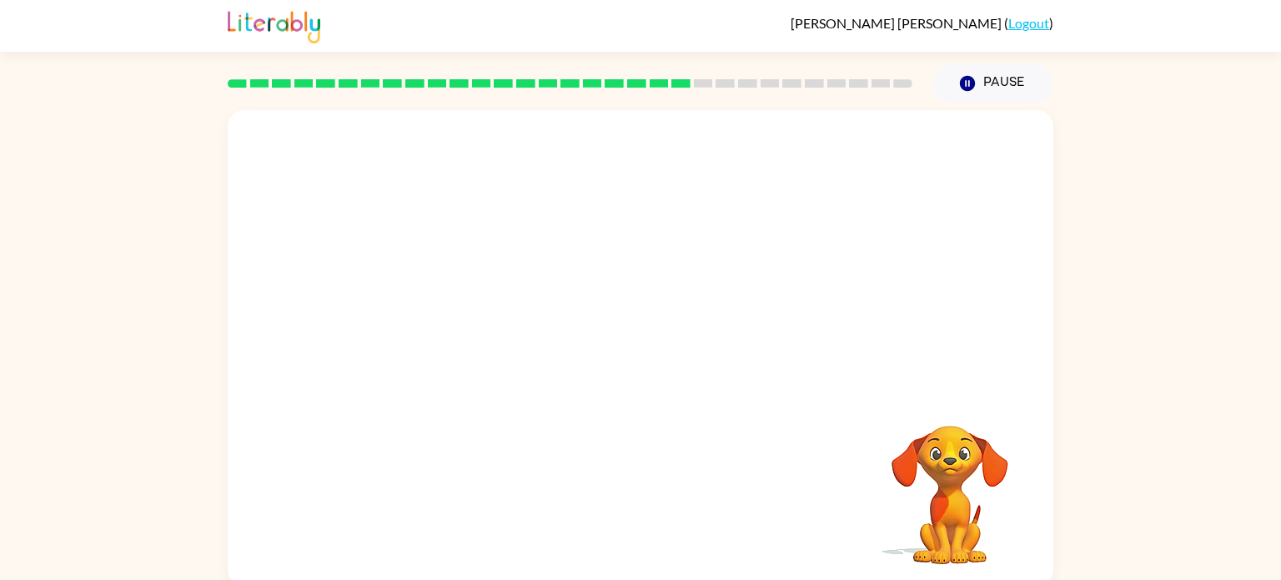
click at [483, 346] on video "Your browser must support playing .mp4 files to use Literably. Please try using…" at bounding box center [641, 250] width 826 height 280
click at [493, 329] on video "Your browser must support playing .mp4 files to use Literably. Please try using…" at bounding box center [641, 250] width 826 height 280
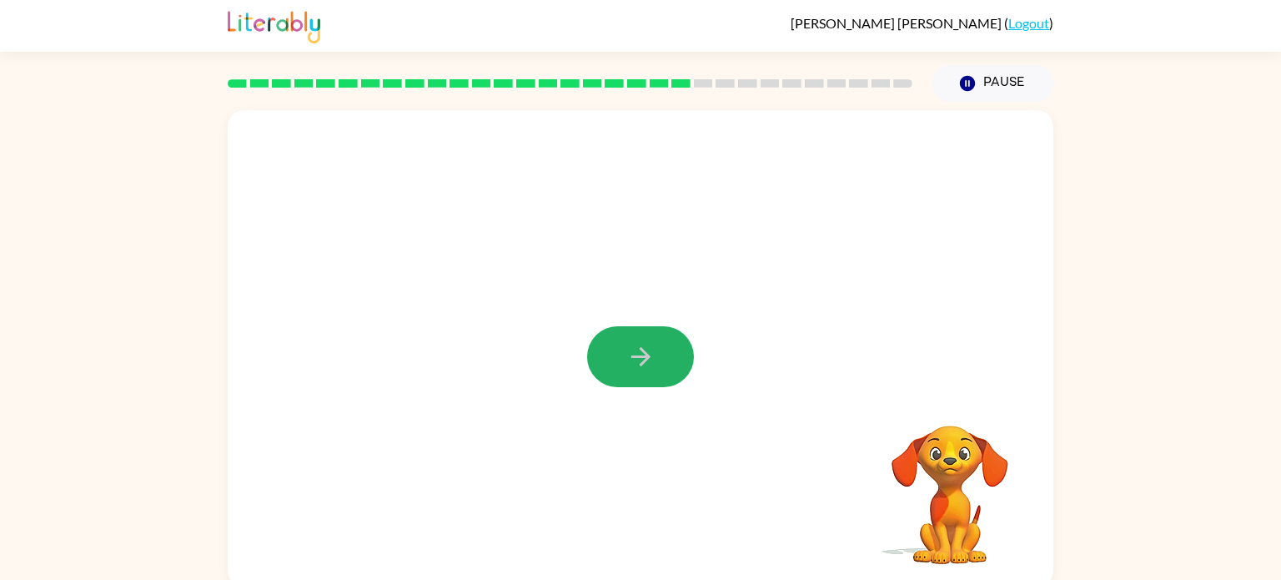
click at [630, 351] on icon "button" at bounding box center [640, 356] width 29 height 29
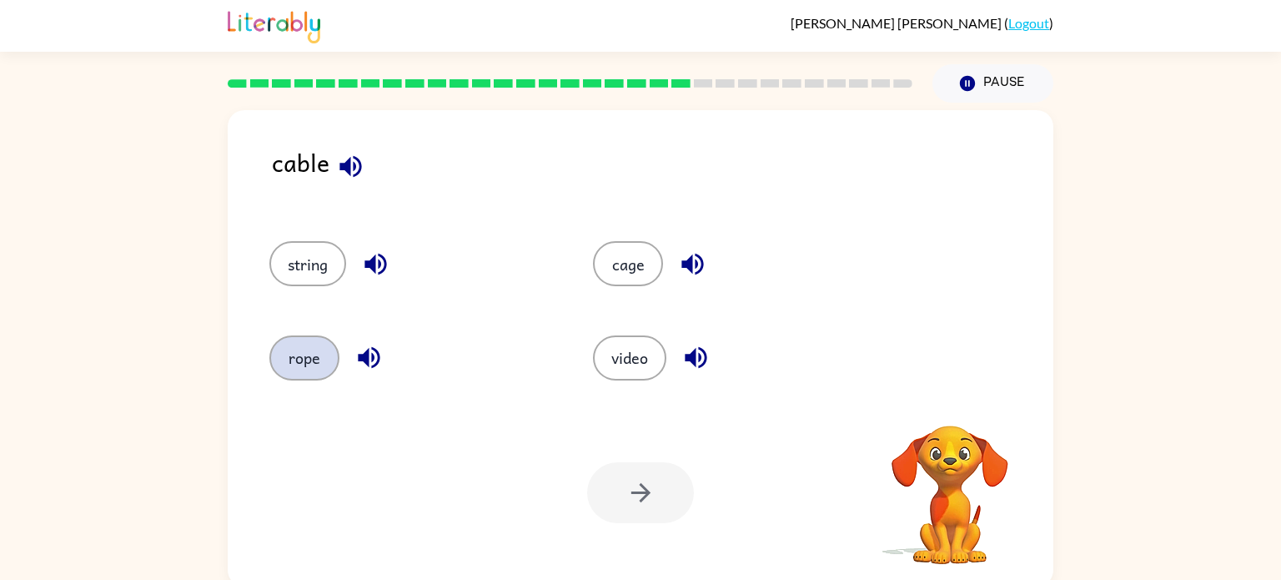
click at [314, 345] on button "rope" at bounding box center [304, 357] width 70 height 45
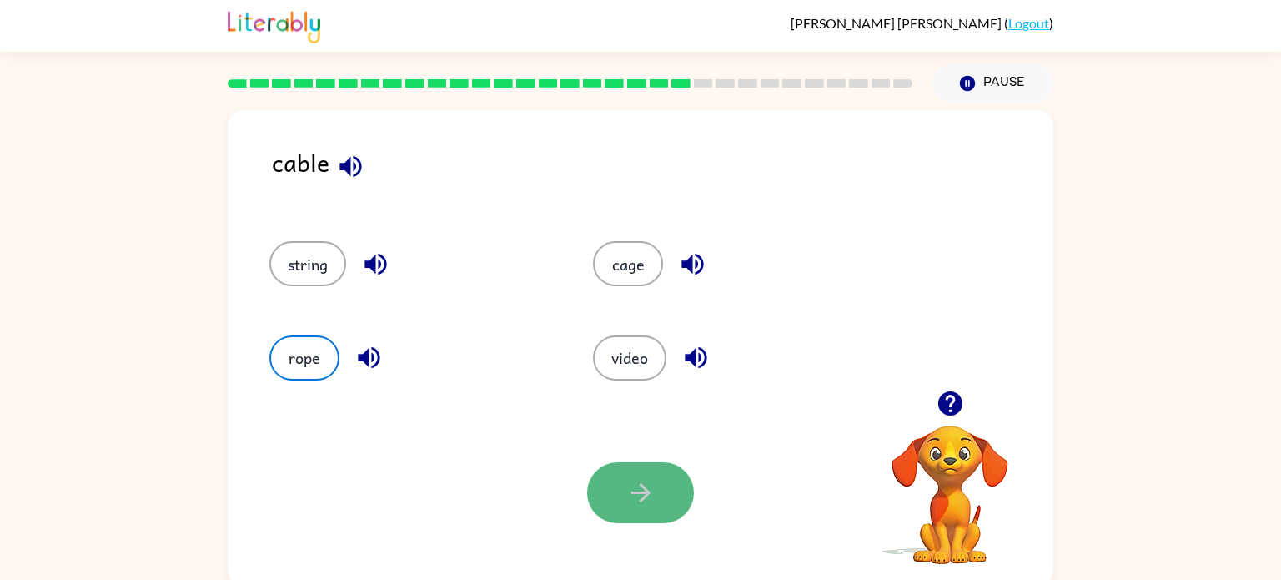
click at [626, 480] on icon "button" at bounding box center [640, 492] width 29 height 29
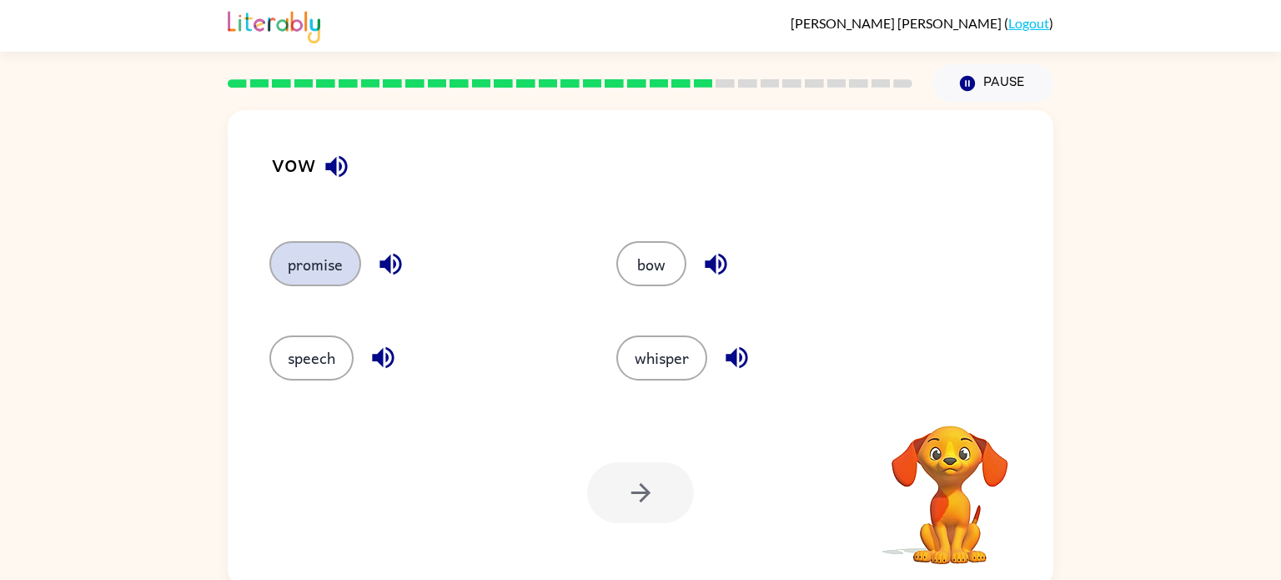
click at [310, 284] on button "promise" at bounding box center [315, 263] width 92 height 45
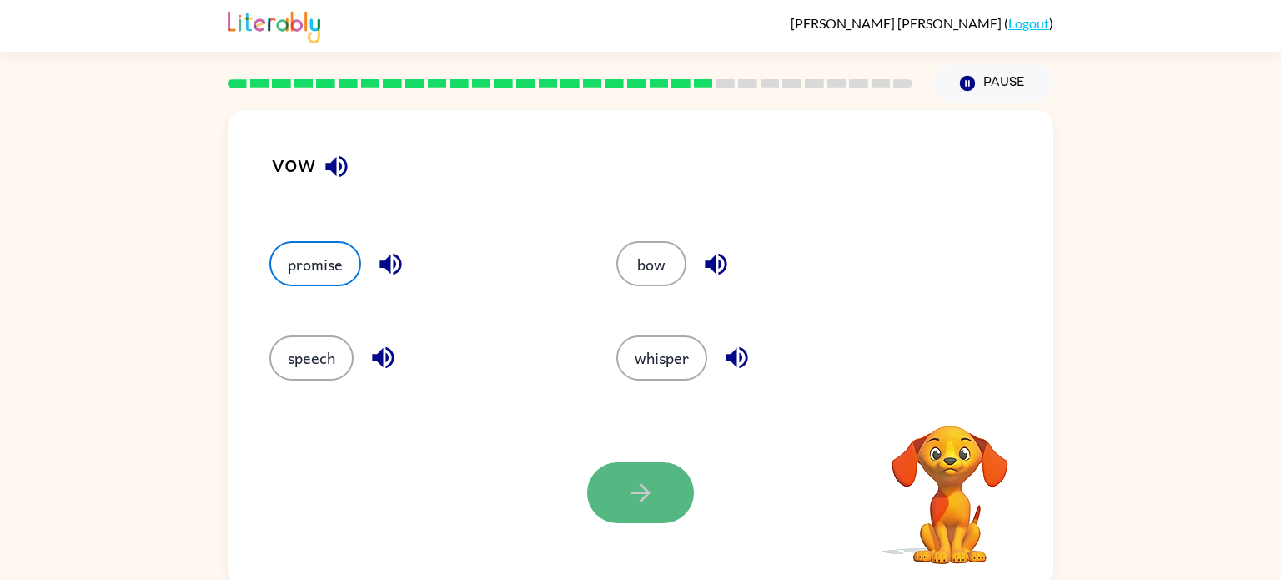
click at [642, 491] on icon "button" at bounding box center [640, 492] width 19 height 19
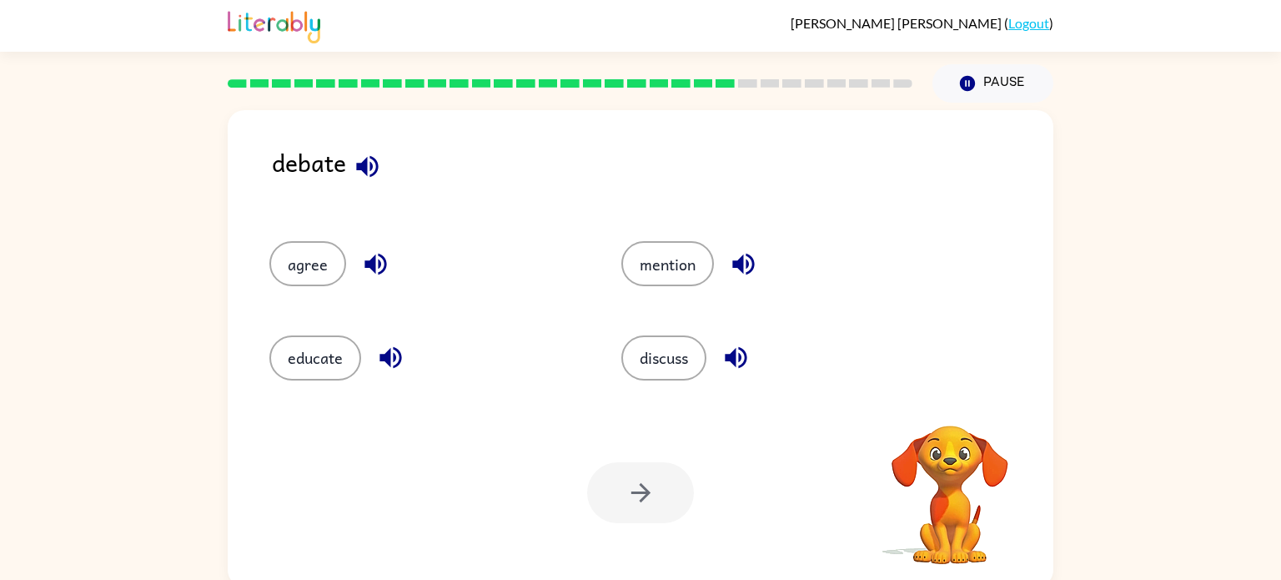
click at [666, 332] on div "discuss" at bounding box center [766, 350] width 352 height 93
click at [651, 377] on button "discuss" at bounding box center [663, 357] width 85 height 45
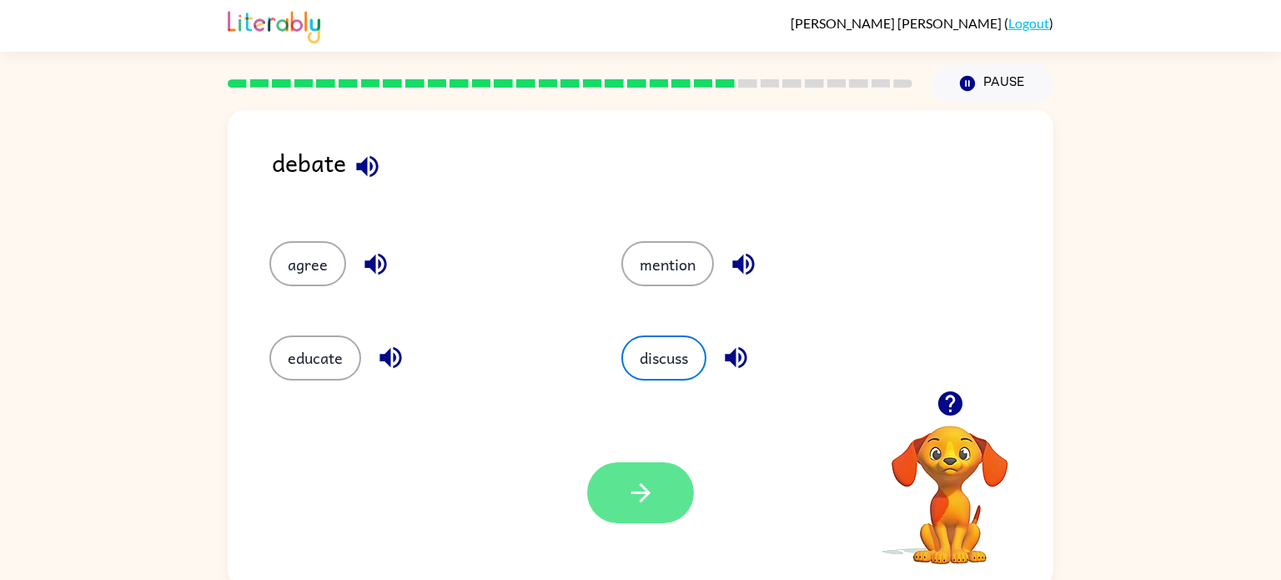
click at [669, 496] on button "button" at bounding box center [640, 492] width 107 height 61
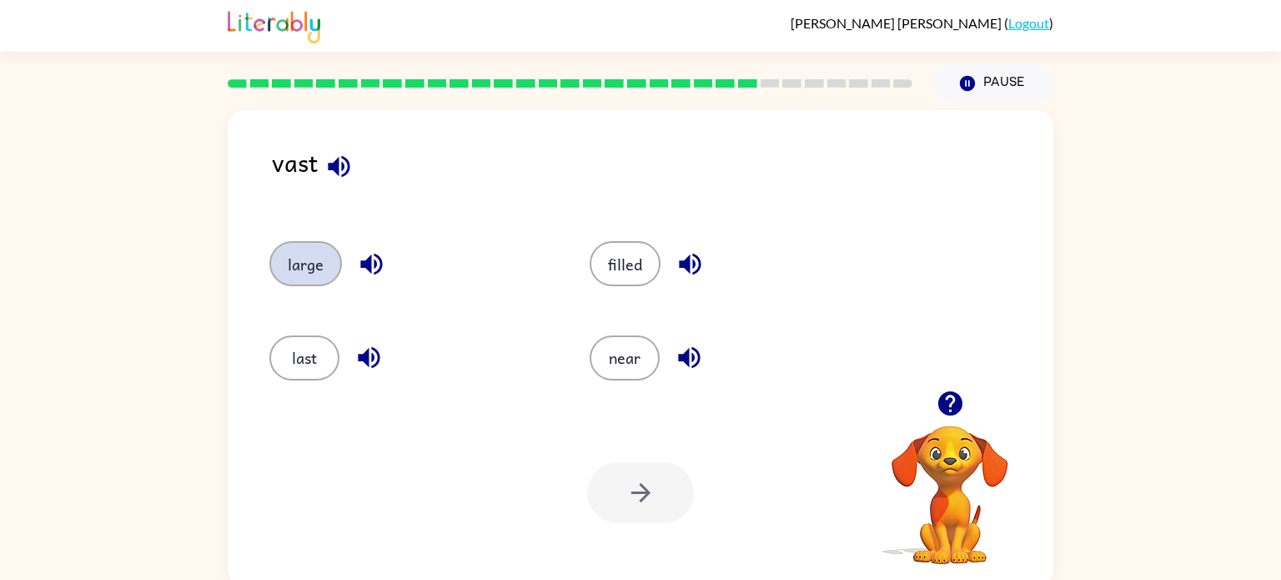
click at [272, 256] on button "large" at bounding box center [305, 263] width 73 height 45
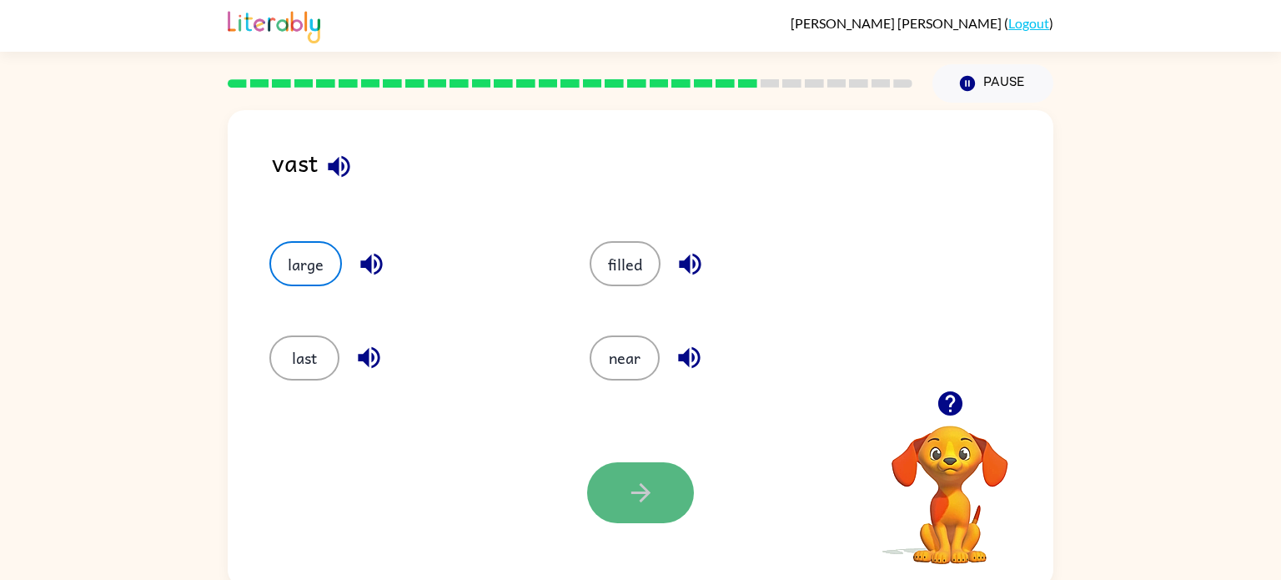
click at [653, 476] on button "button" at bounding box center [640, 492] width 107 height 61
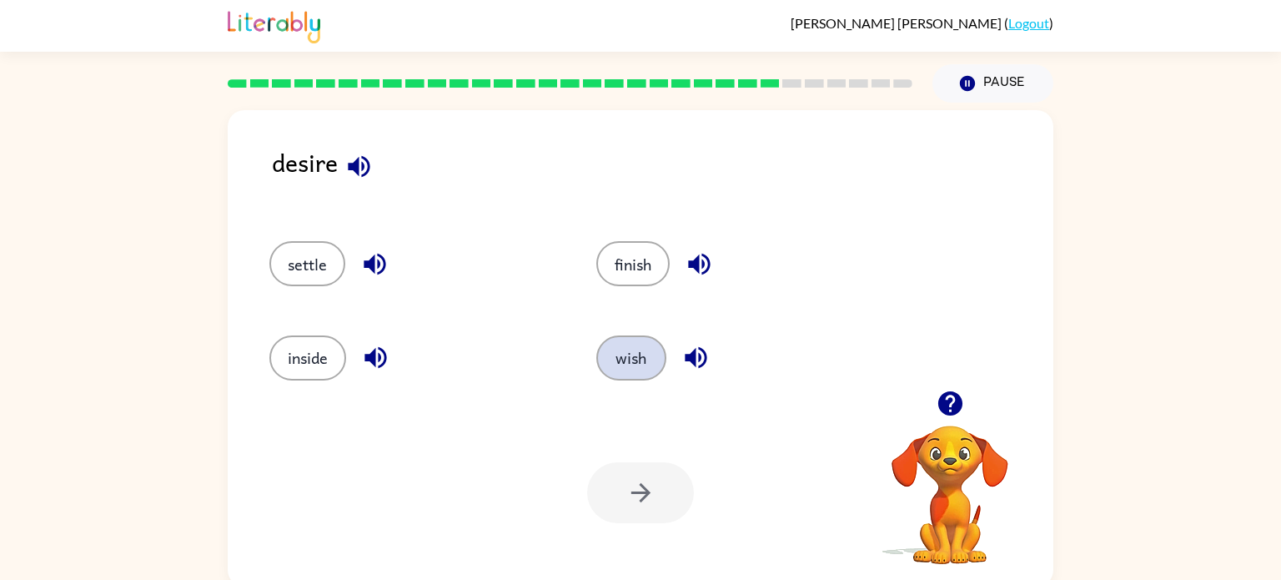
click at [610, 364] on button "wish" at bounding box center [631, 357] width 70 height 45
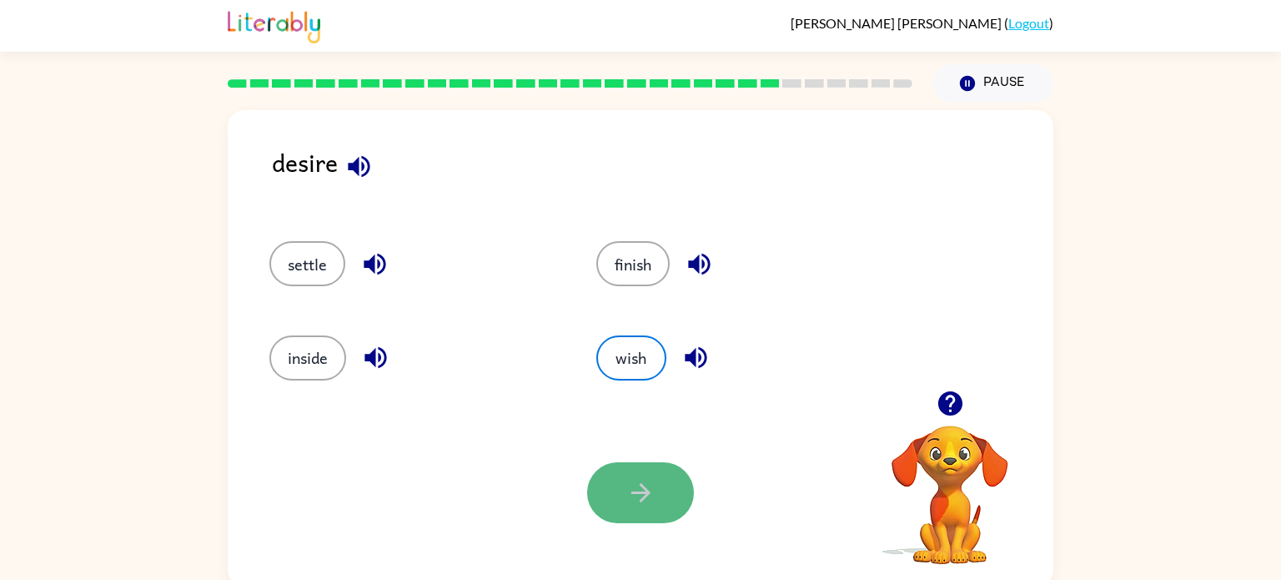
click at [656, 512] on button "button" at bounding box center [640, 492] width 107 height 61
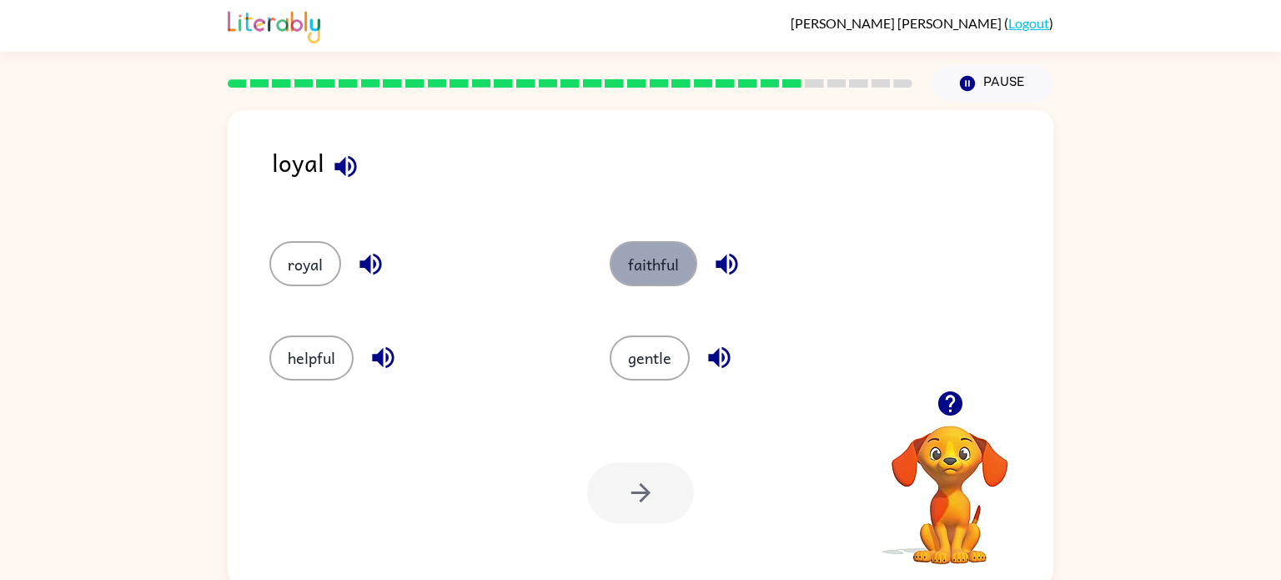
click at [650, 265] on button "faithful" at bounding box center [654, 263] width 88 height 45
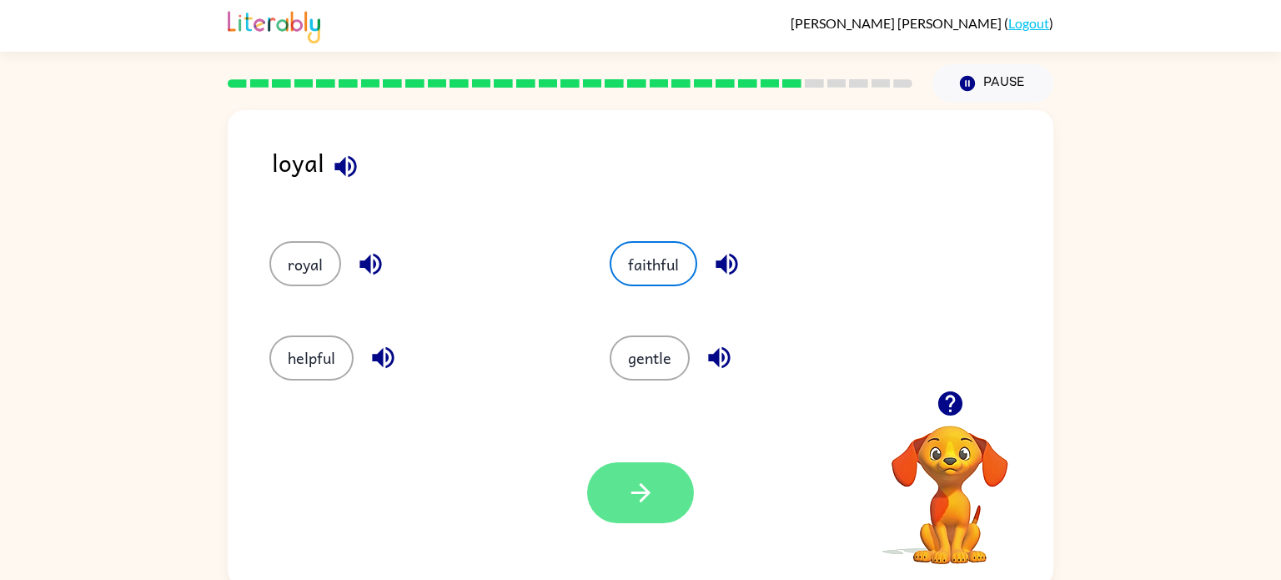
click at [626, 499] on icon "button" at bounding box center [640, 492] width 29 height 29
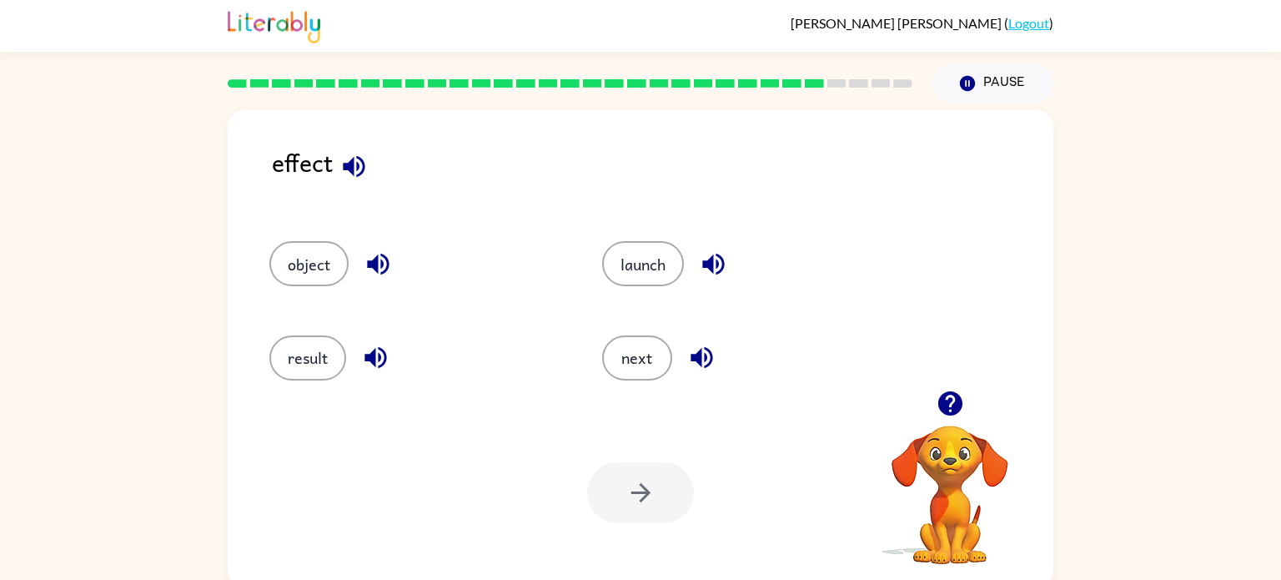
click at [392, 312] on div "result" at bounding box center [404, 350] width 333 height 93
click at [945, 402] on icon "button" at bounding box center [949, 403] width 24 height 24
click at [311, 284] on button "object" at bounding box center [308, 263] width 79 height 45
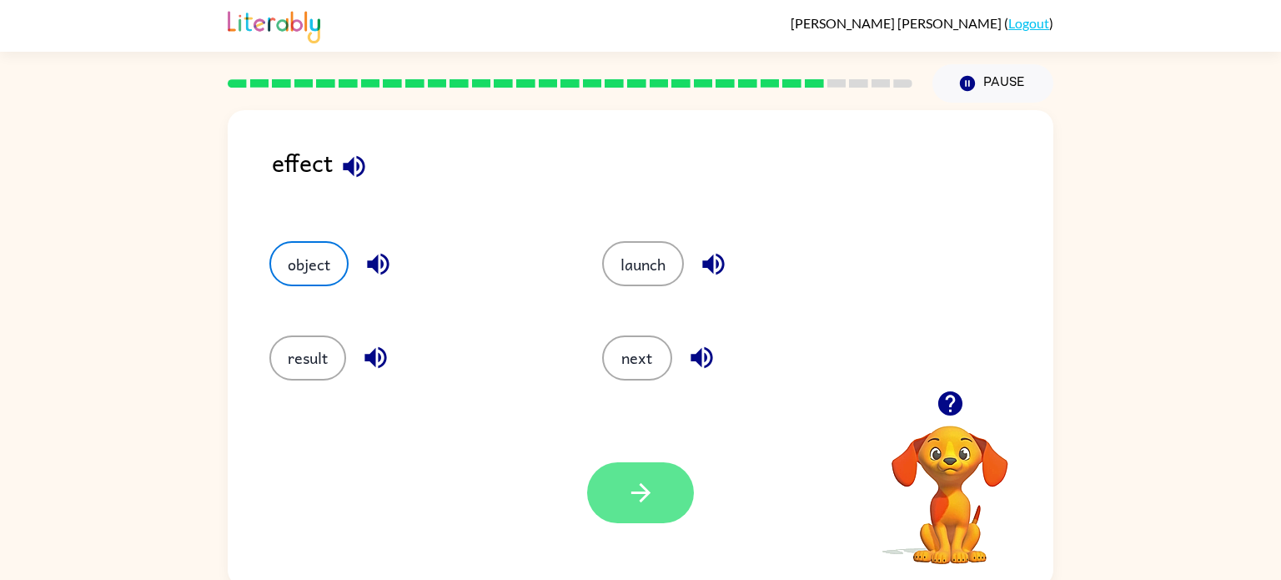
click at [617, 477] on button "button" at bounding box center [640, 492] width 107 height 61
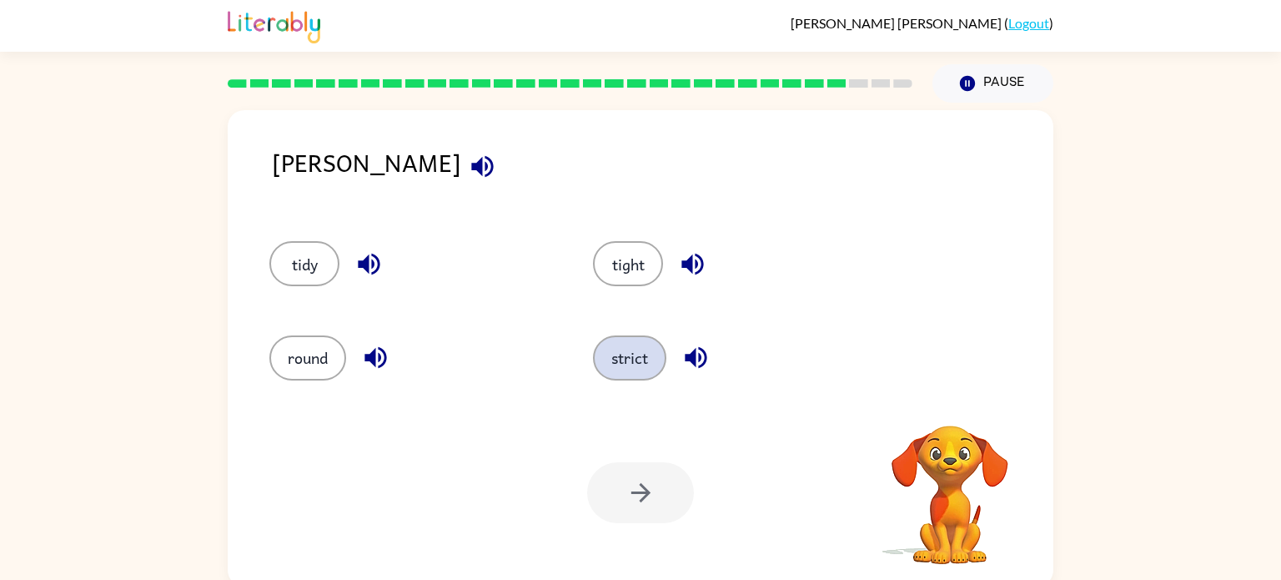
click at [612, 356] on button "strict" at bounding box center [629, 357] width 73 height 45
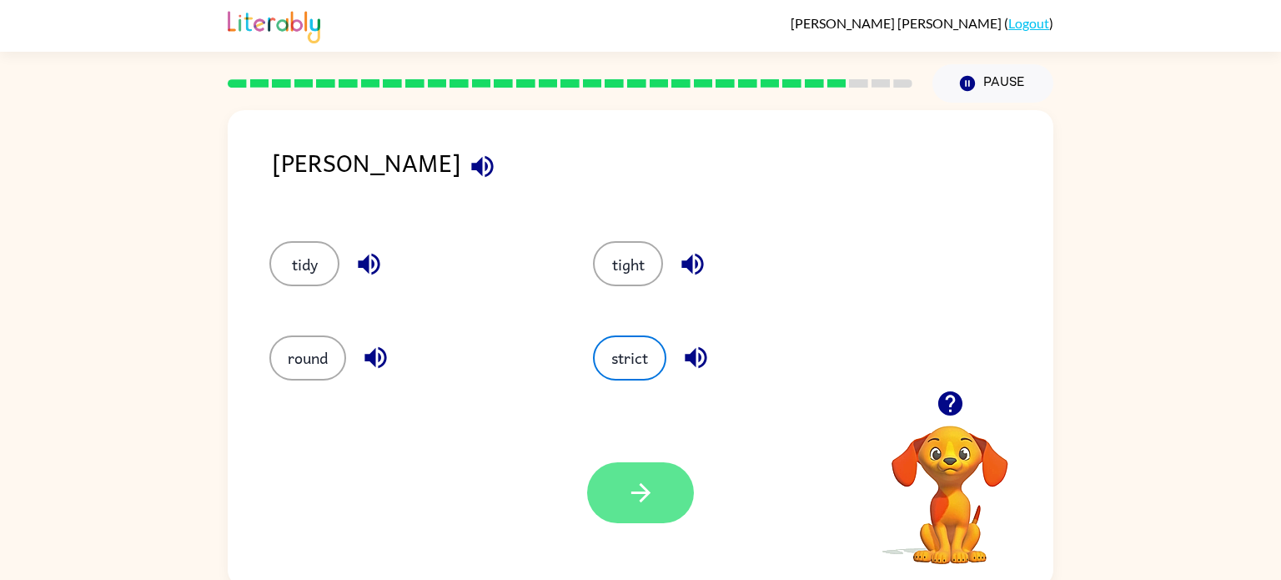
click at [654, 504] on icon "button" at bounding box center [640, 492] width 29 height 29
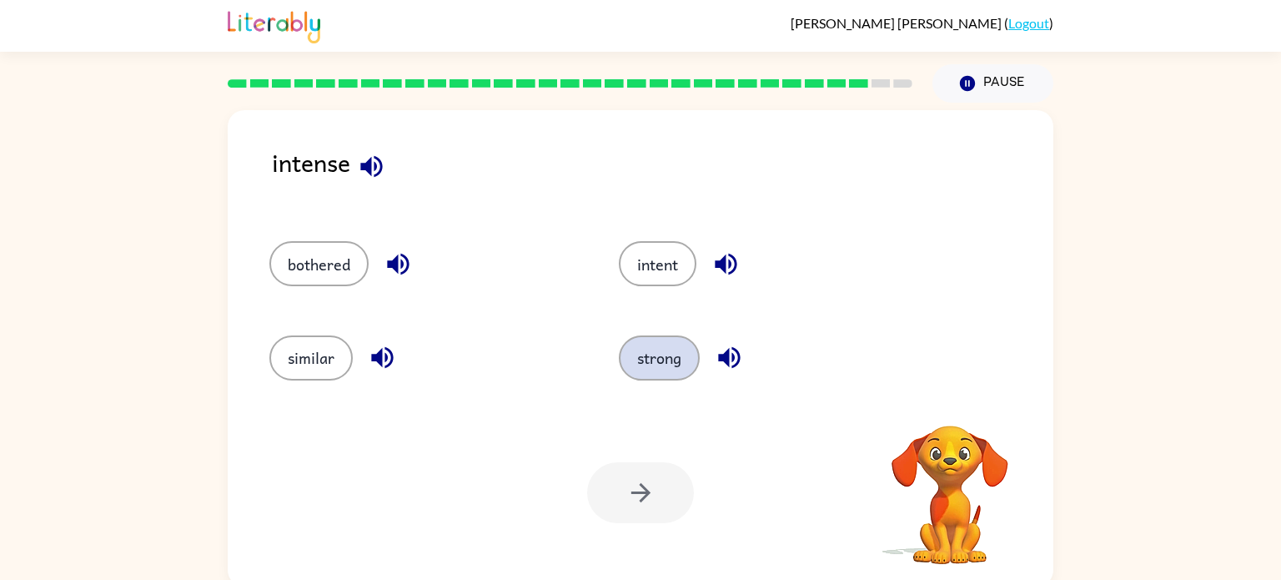
click at [662, 369] on button "strong" at bounding box center [659, 357] width 81 height 45
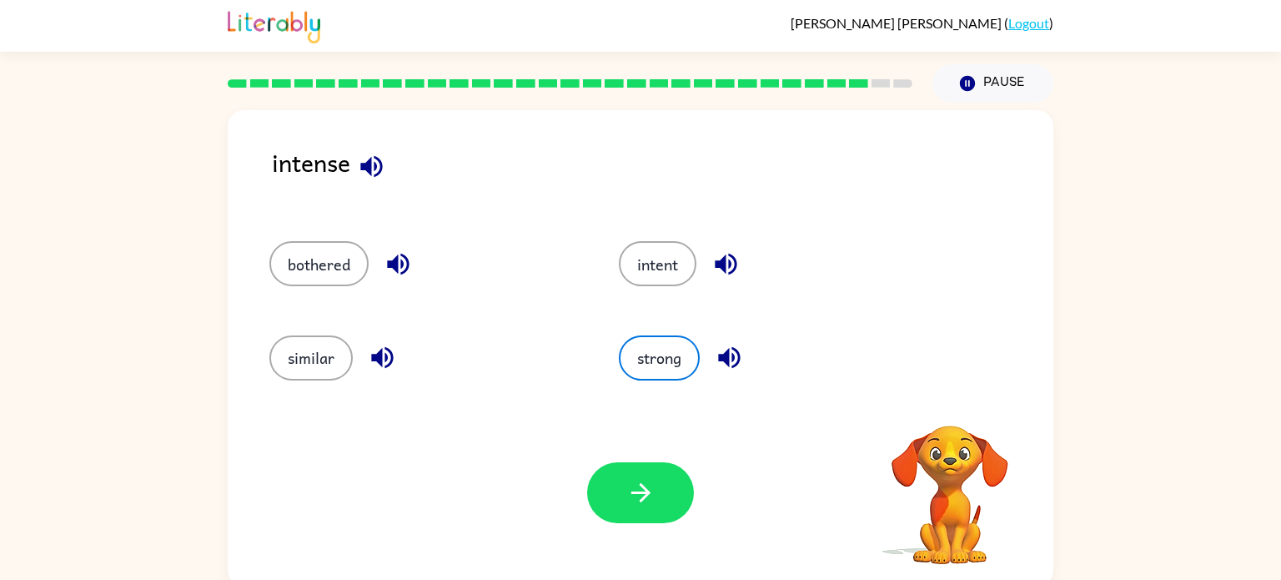
click at [647, 526] on div "Your browser must support playing .mp4 files to use Literably. Please try using…" at bounding box center [641, 493] width 826 height 188
click at [637, 501] on icon "button" at bounding box center [640, 492] width 29 height 29
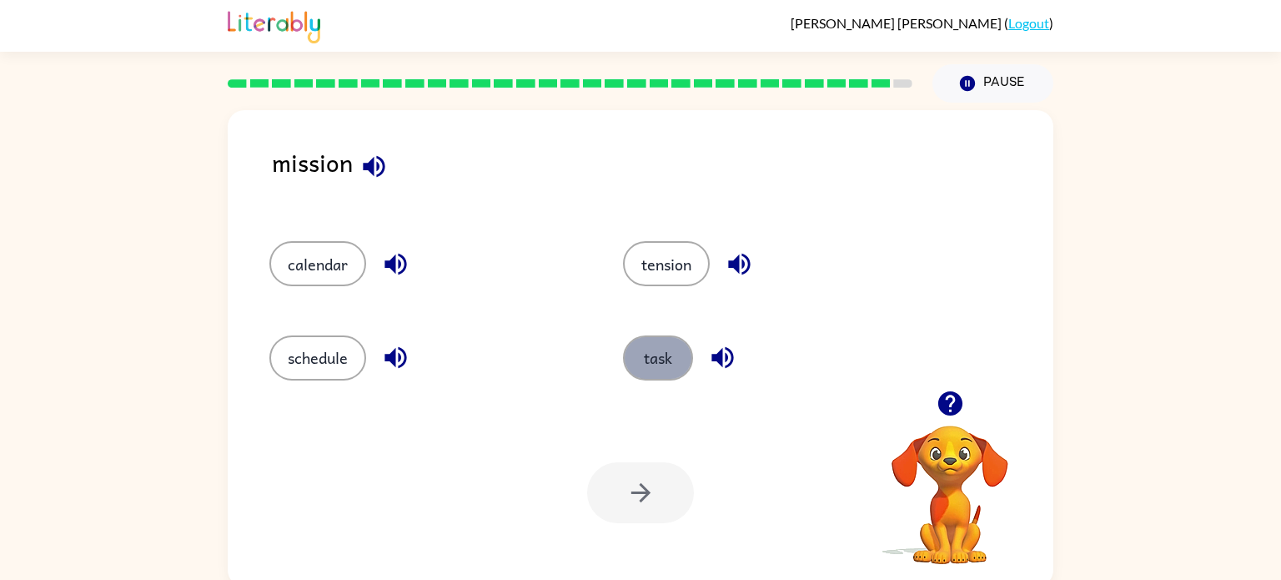
click at [641, 359] on button "task" at bounding box center [658, 357] width 70 height 45
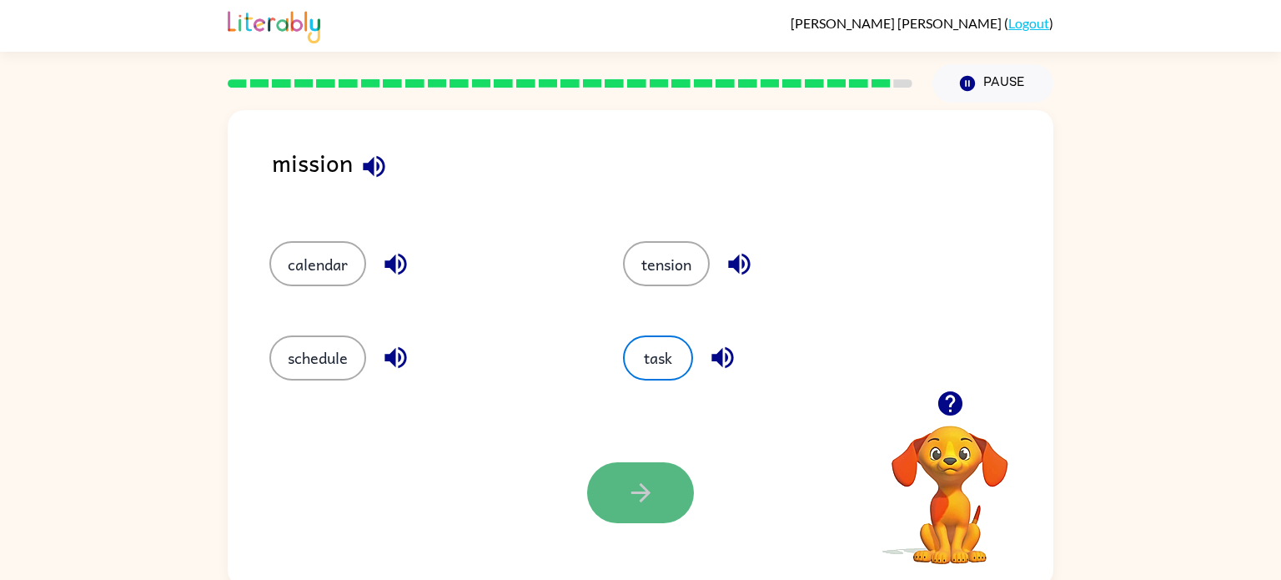
click at [641, 495] on icon "button" at bounding box center [640, 492] width 29 height 29
